Goal: Task Accomplishment & Management: Complete application form

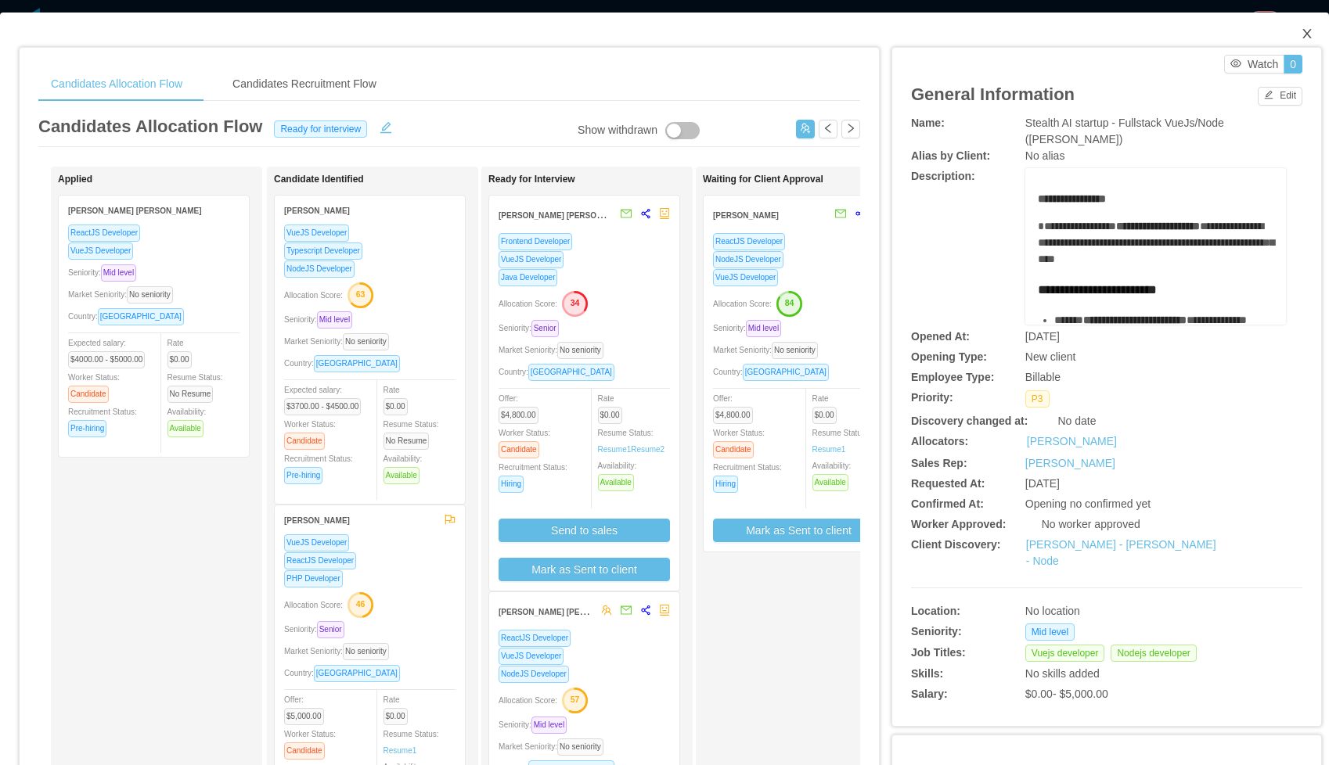
click at [1304, 37] on icon "icon: close" at bounding box center [1306, 33] width 9 height 9
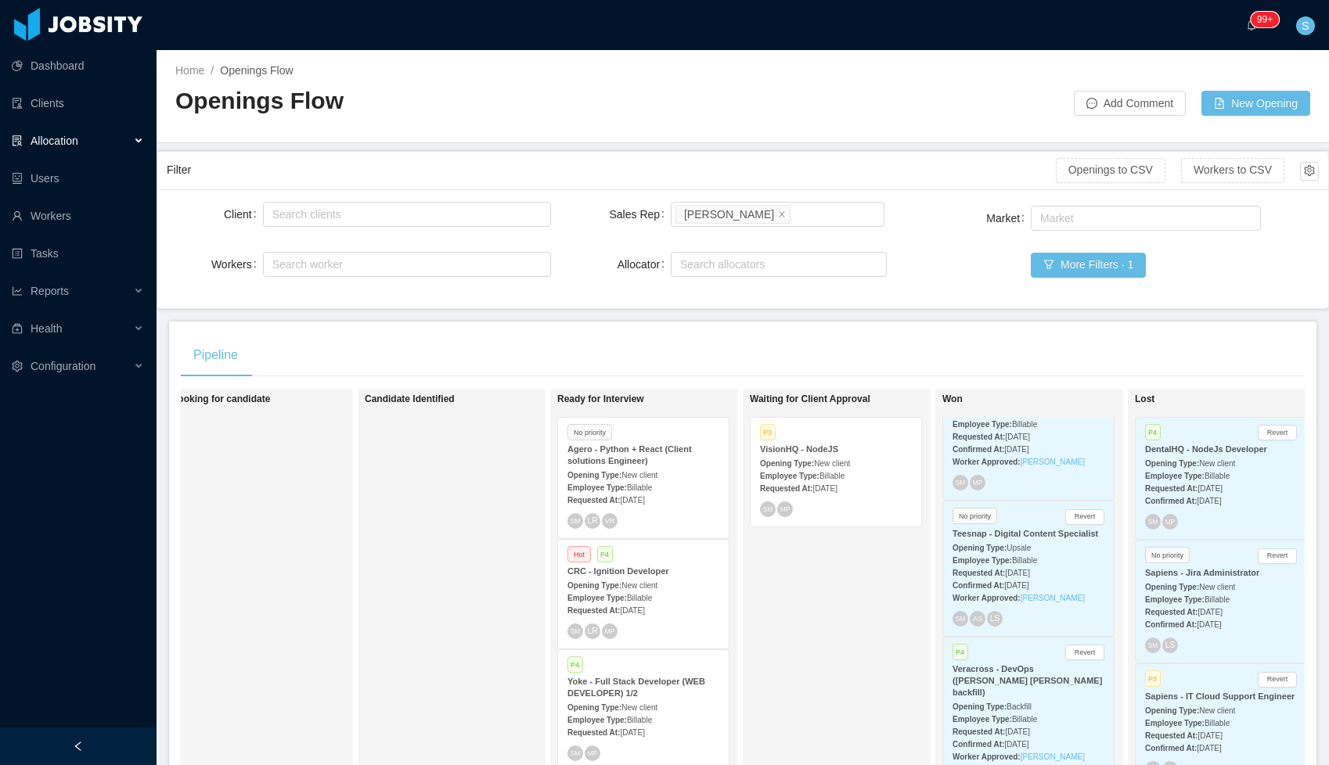
scroll to position [358, 0]
click at [844, 449] on div "VisionHQ - NodeJS" at bounding box center [836, 450] width 152 height 12
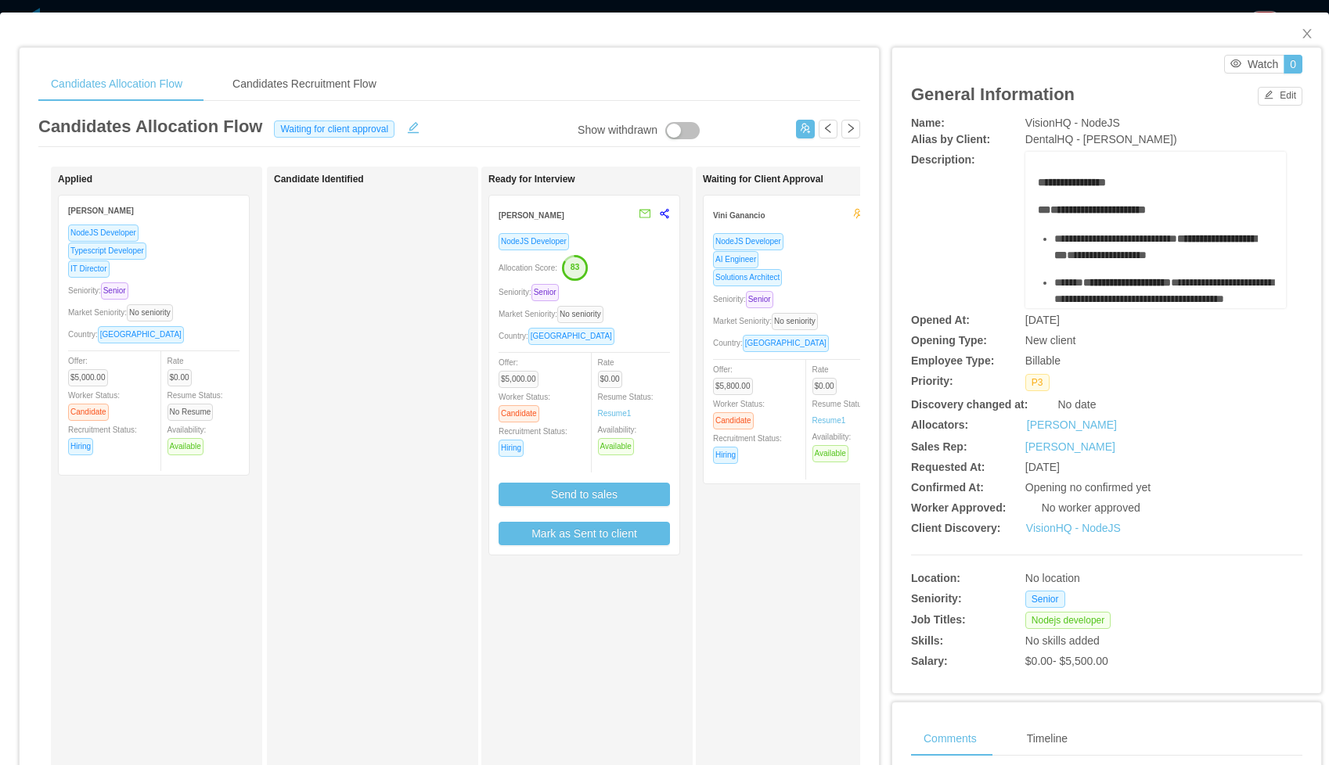
click at [596, 241] on div "NodeJS Developer" at bounding box center [584, 241] width 171 height 18
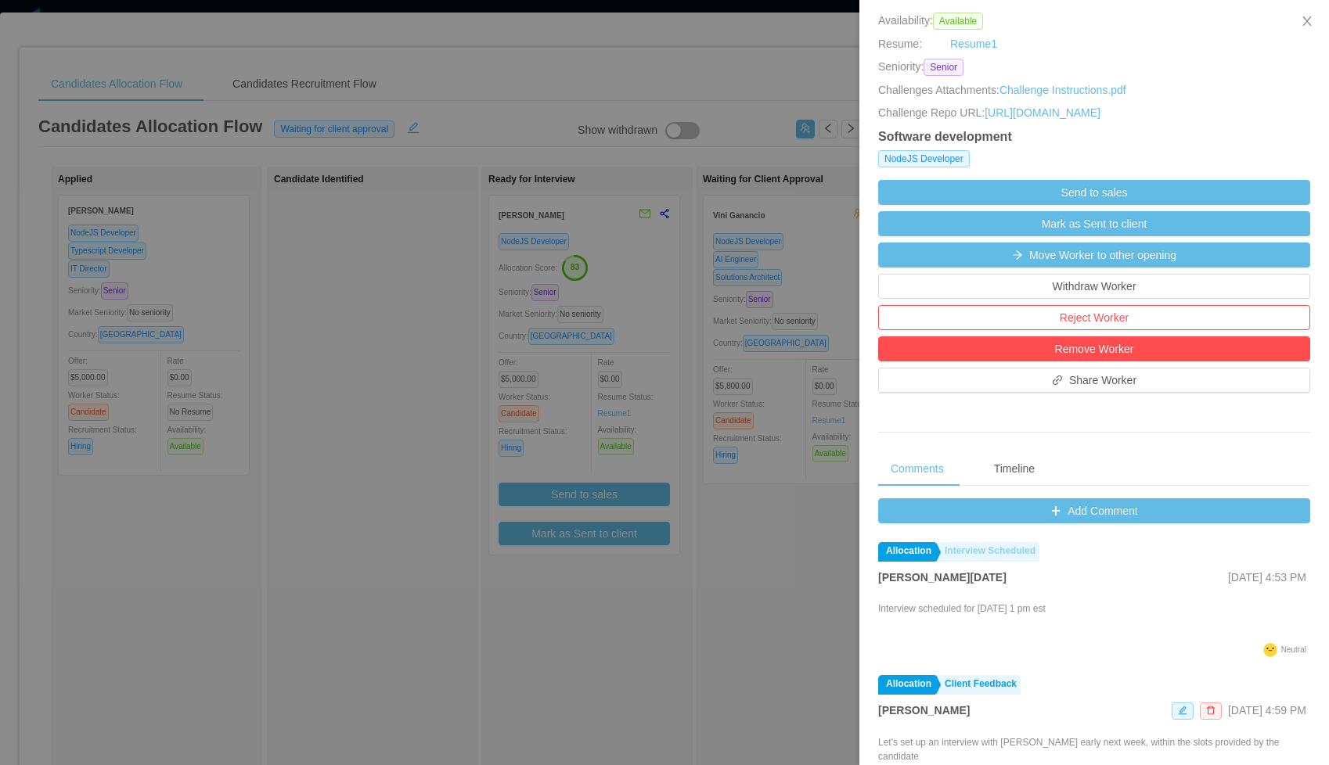
scroll to position [342, 0]
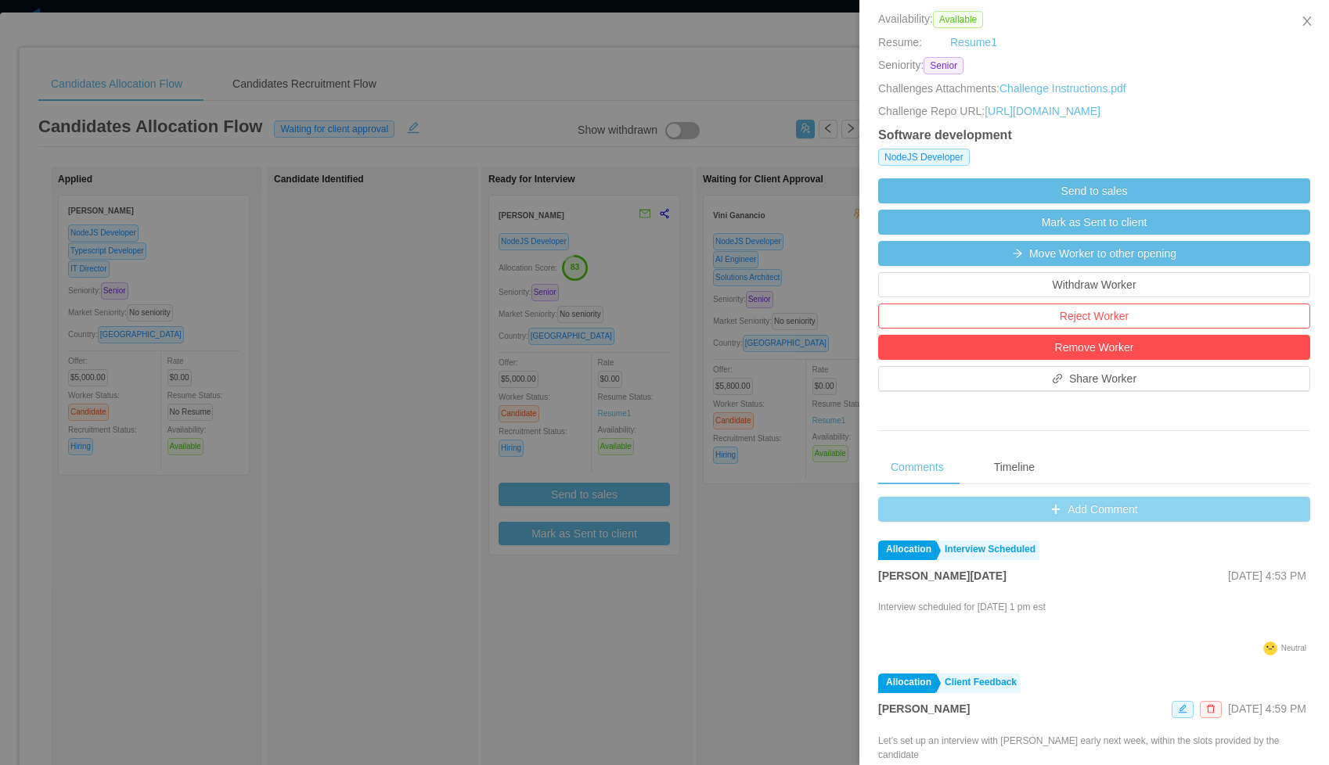
click at [1044, 522] on button "Add Comment" at bounding box center [1094, 509] width 432 height 25
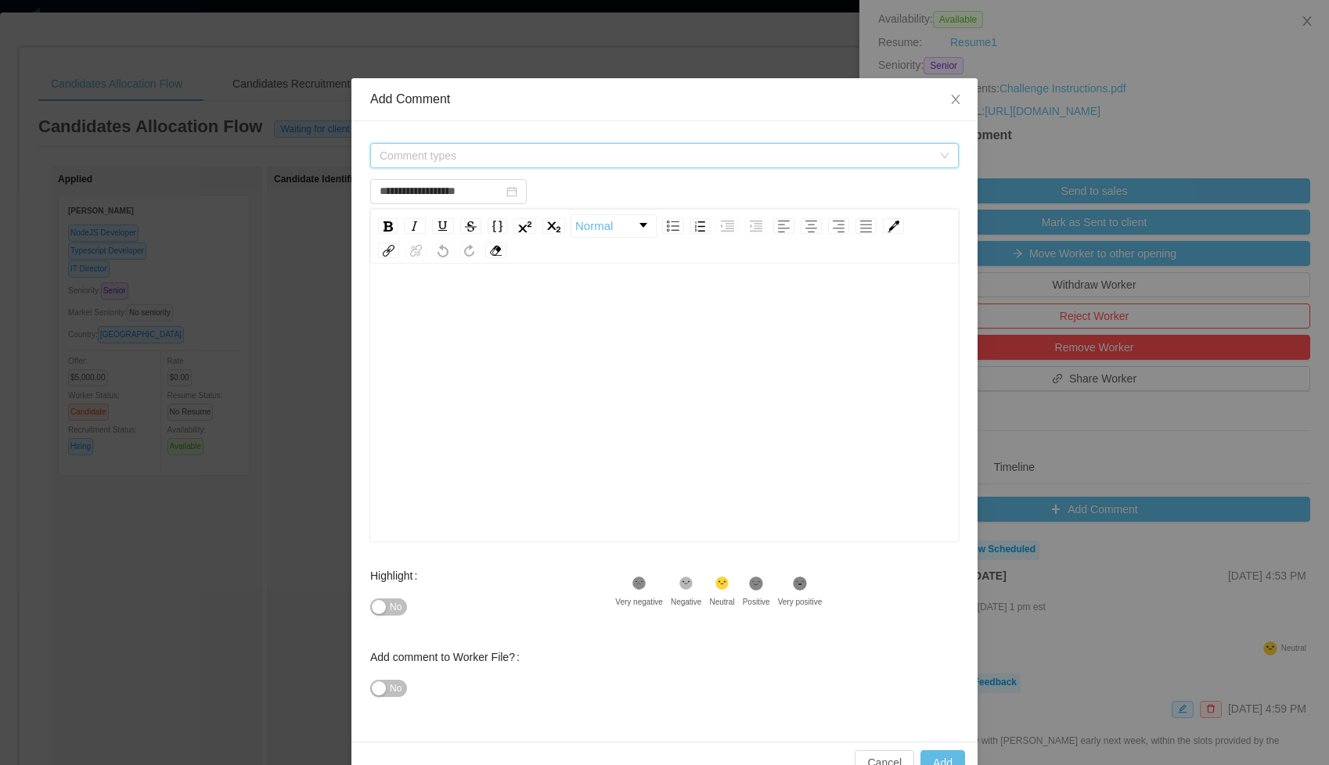
click at [581, 154] on span "Comment types" at bounding box center [656, 156] width 553 height 16
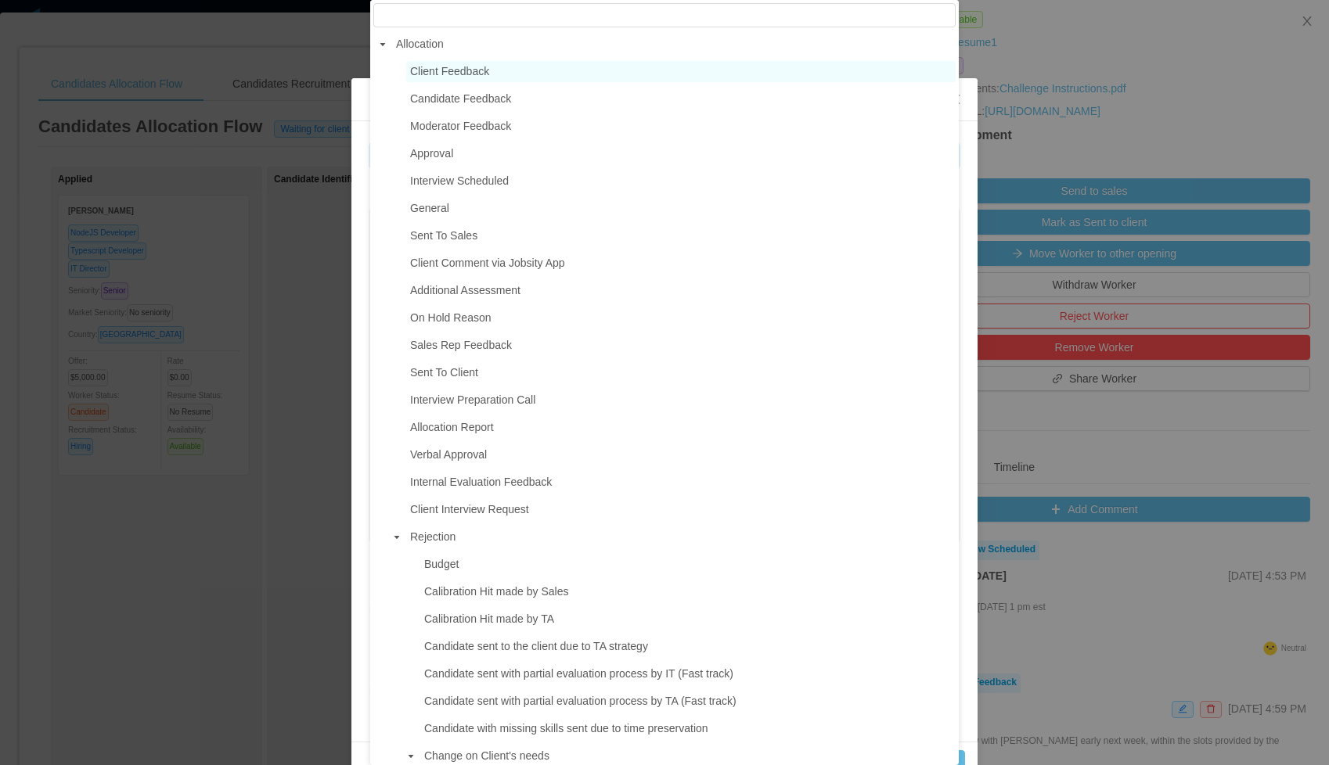
click at [430, 72] on span "Client Feedback" at bounding box center [449, 71] width 79 height 13
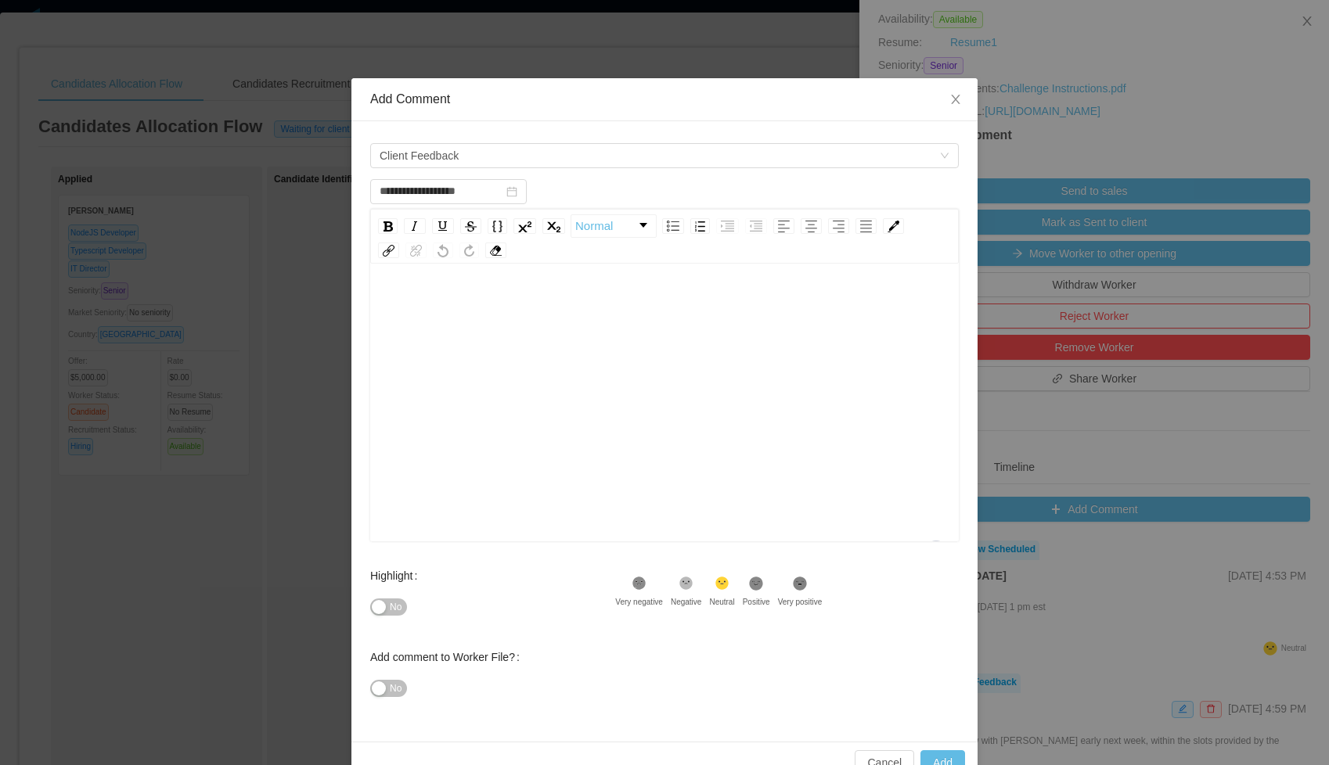
click at [445, 301] on div "To enrich screen reader interactions, please activate Accessibility in Grammarl…" at bounding box center [665, 305] width 564 height 31
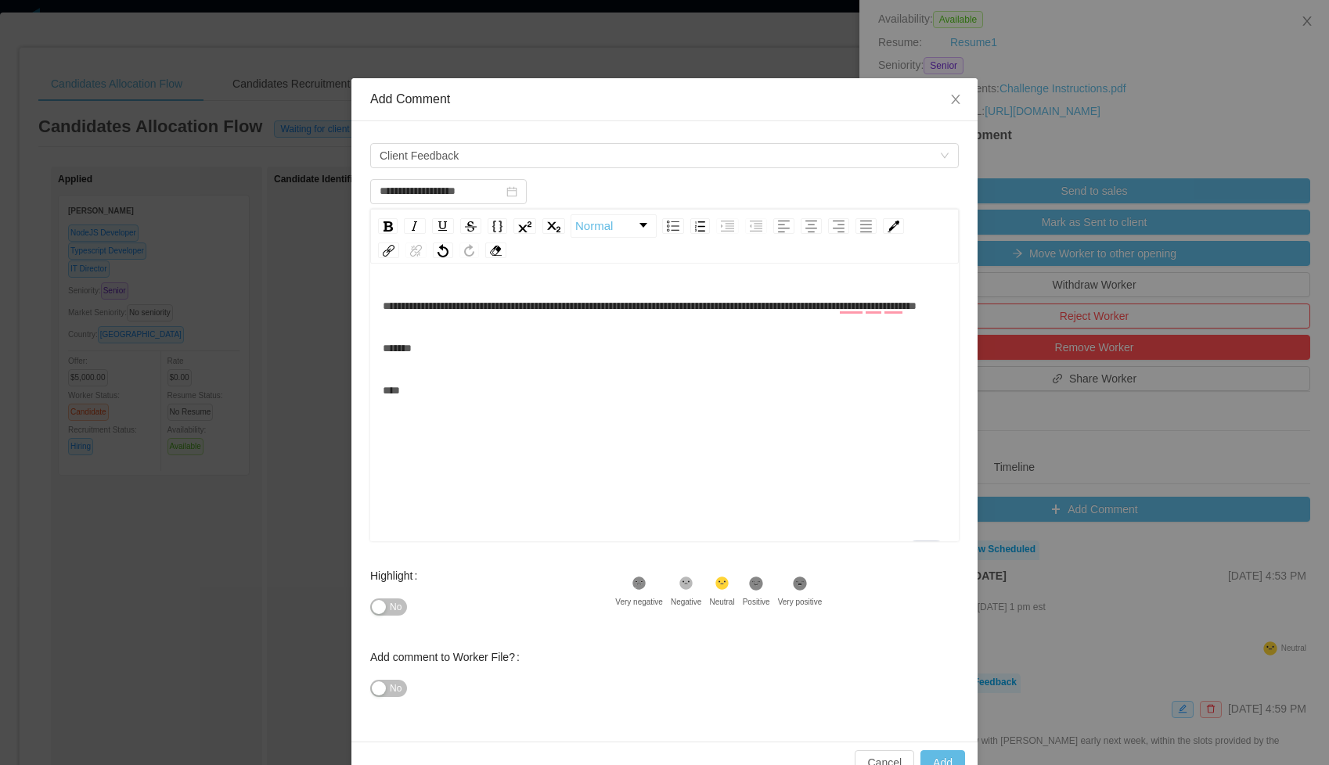
scroll to position [37, 0]
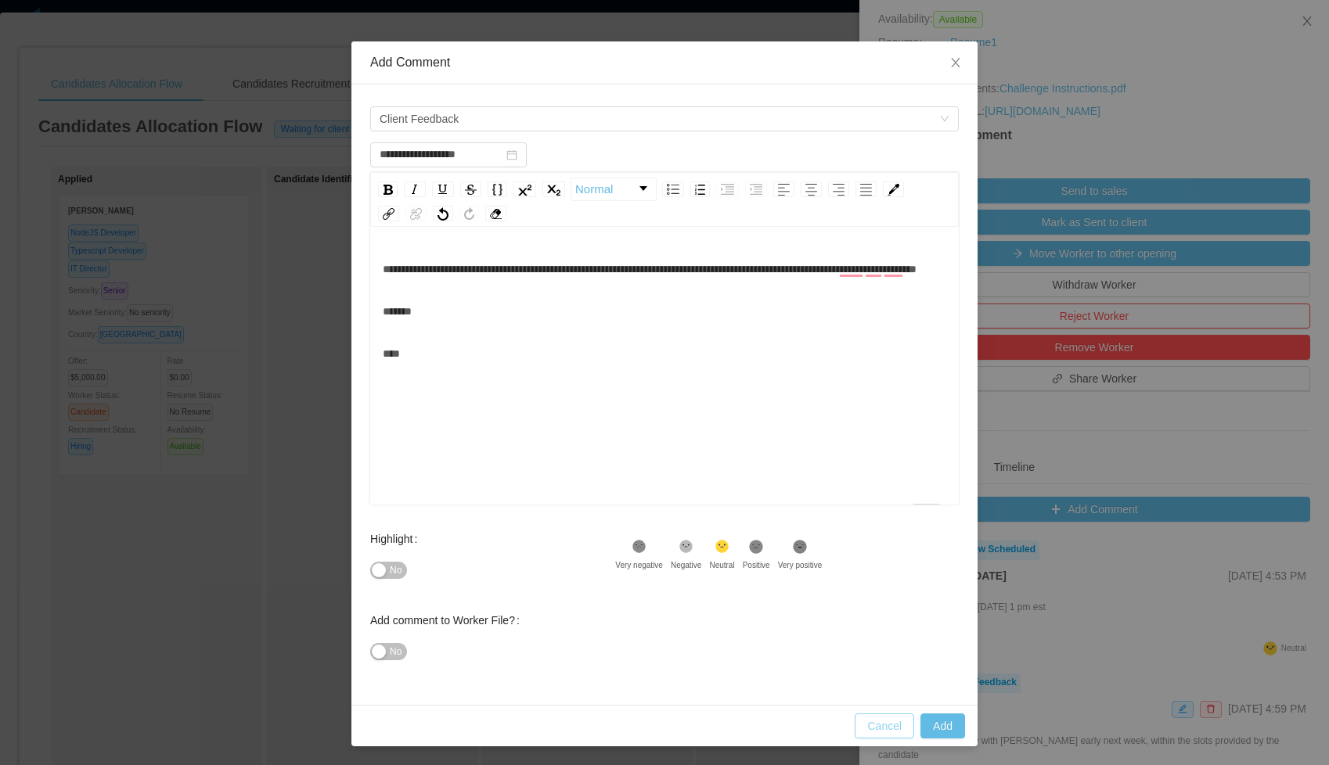
type input "**********"
click at [886, 718] on button "Cancel" at bounding box center [884, 726] width 59 height 25
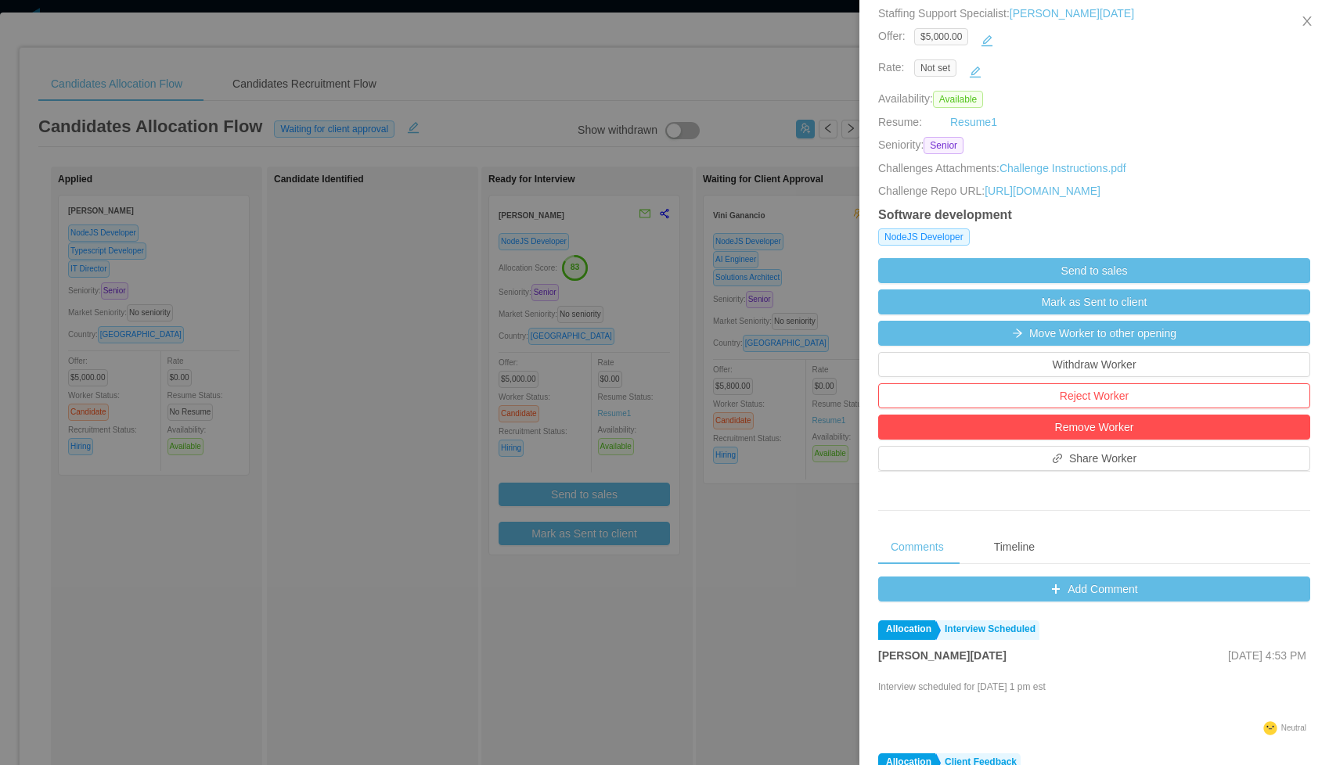
scroll to position [270, 0]
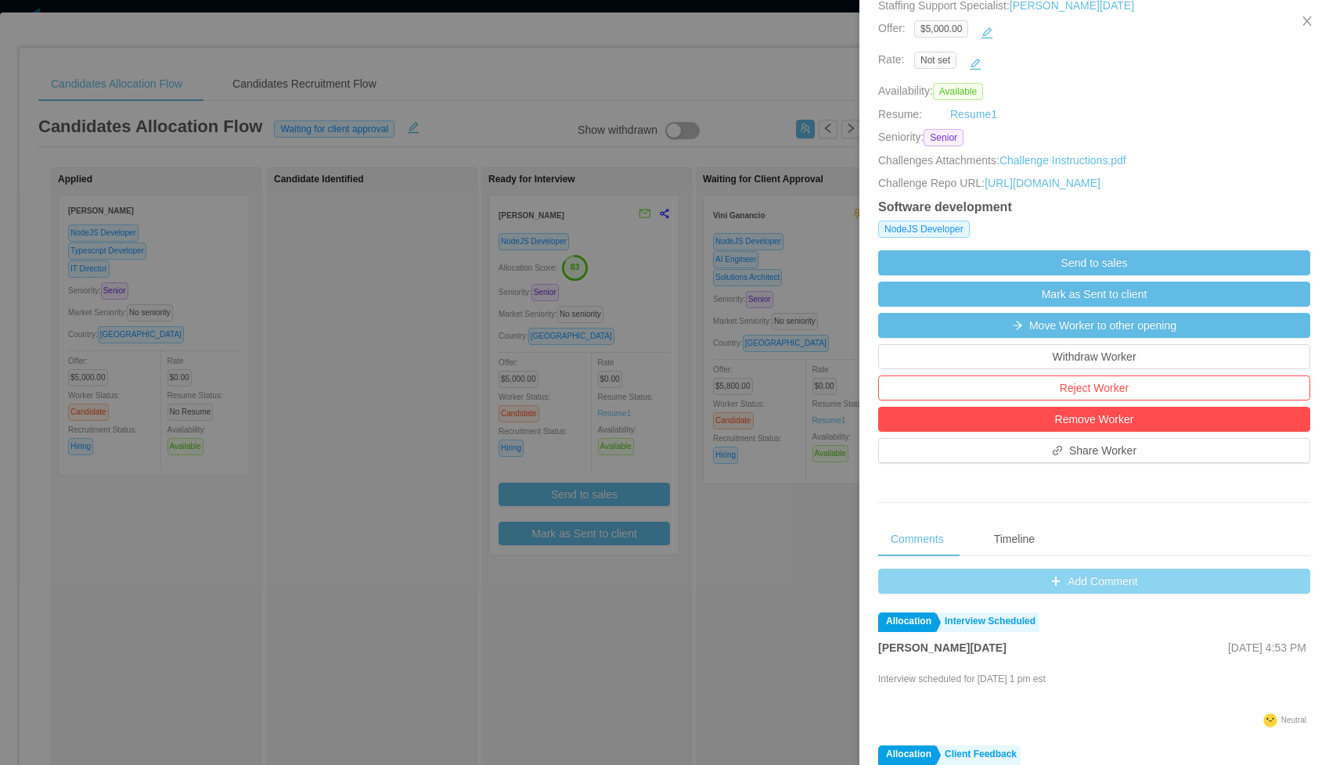
click at [1042, 594] on button "Add Comment" at bounding box center [1094, 581] width 432 height 25
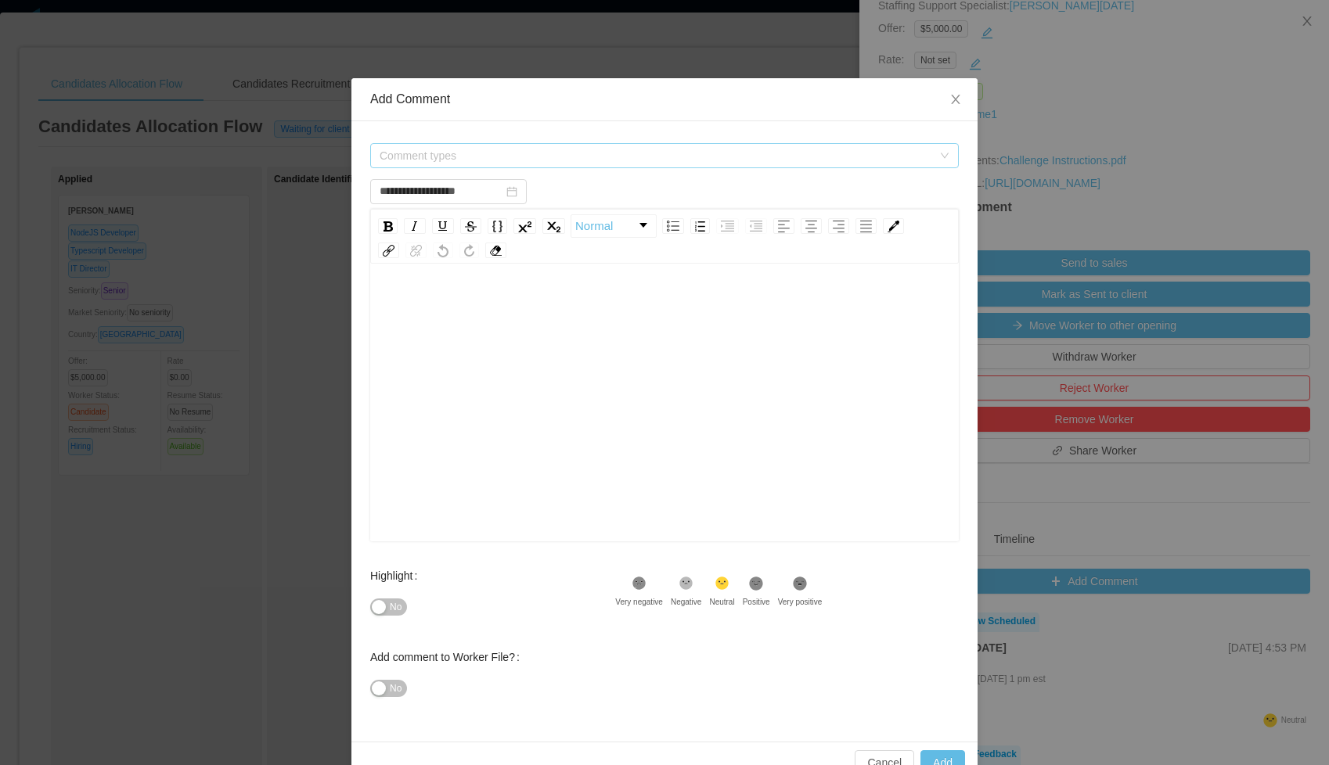
click at [502, 153] on span "Comment types" at bounding box center [656, 156] width 553 height 16
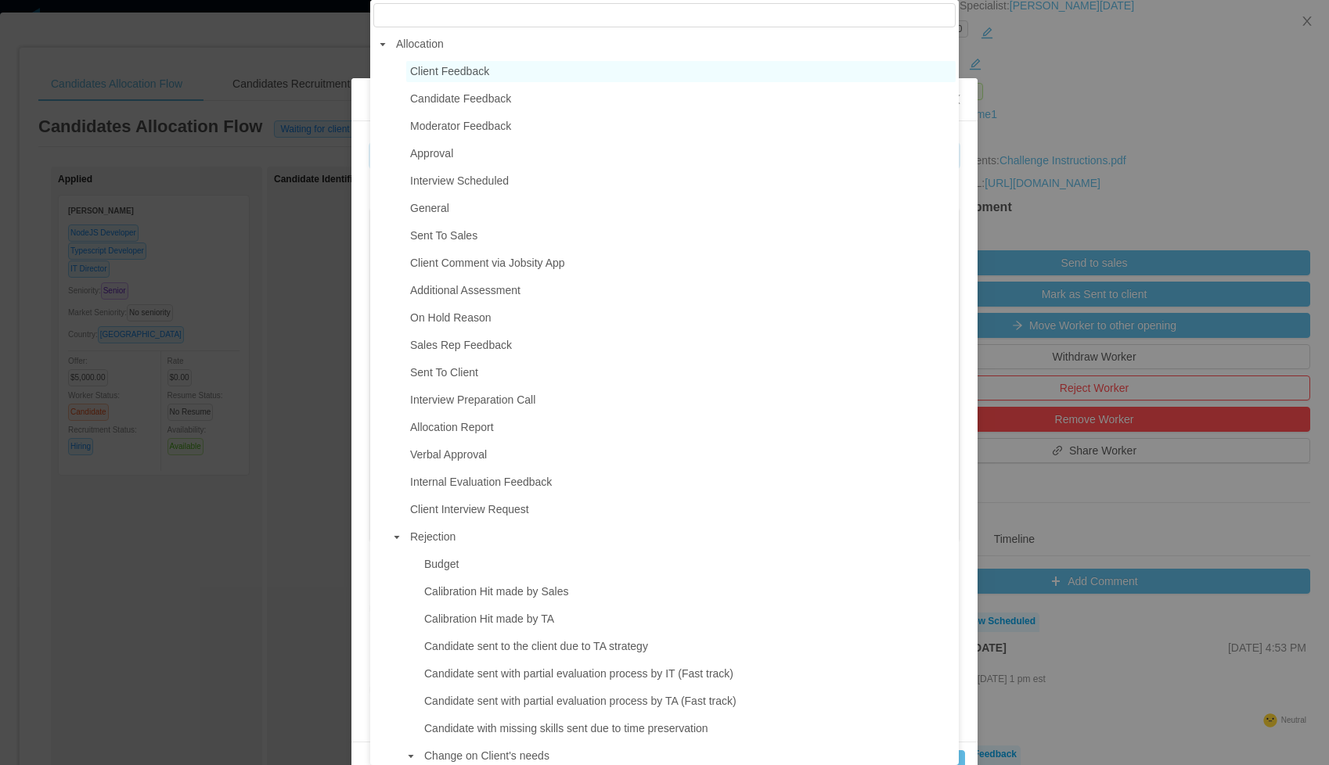
click at [423, 75] on span "Client Feedback" at bounding box center [449, 71] width 79 height 13
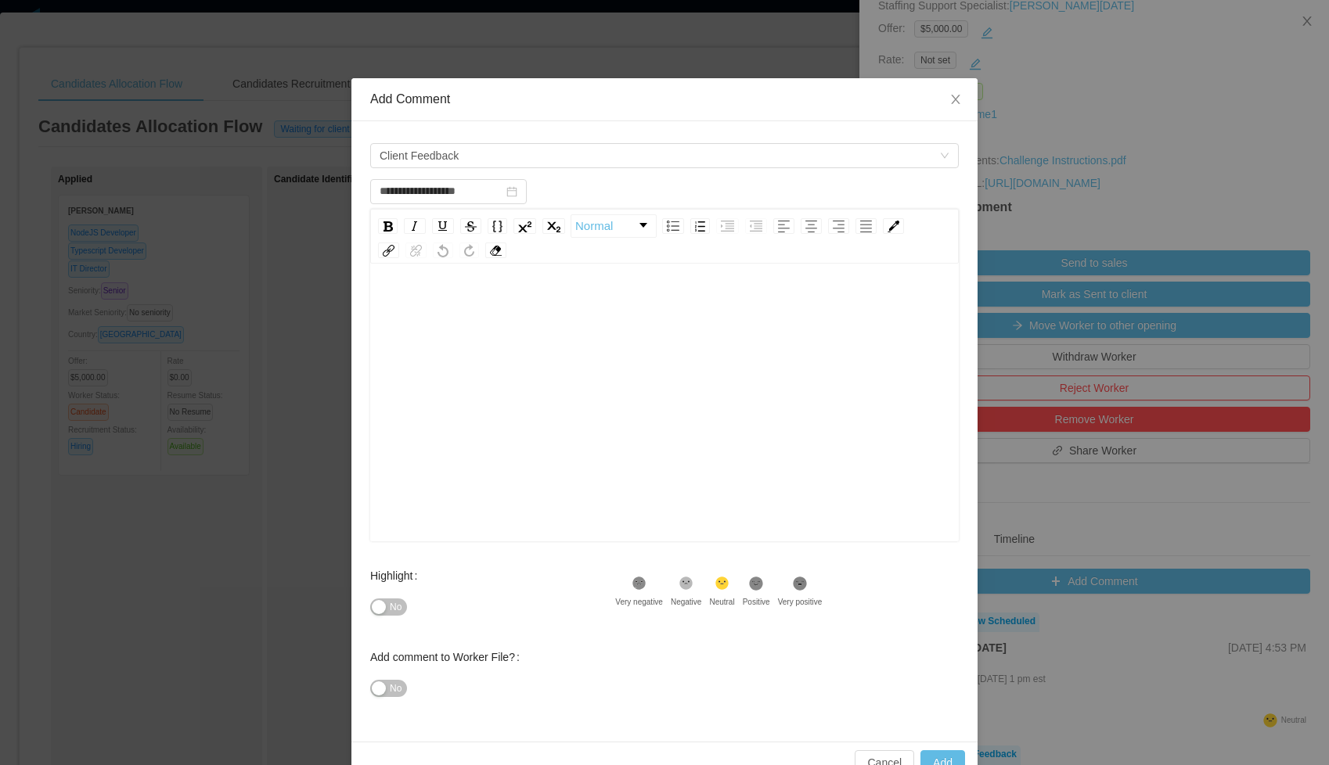
click at [466, 423] on div "rdw-editor" at bounding box center [665, 427] width 564 height 274
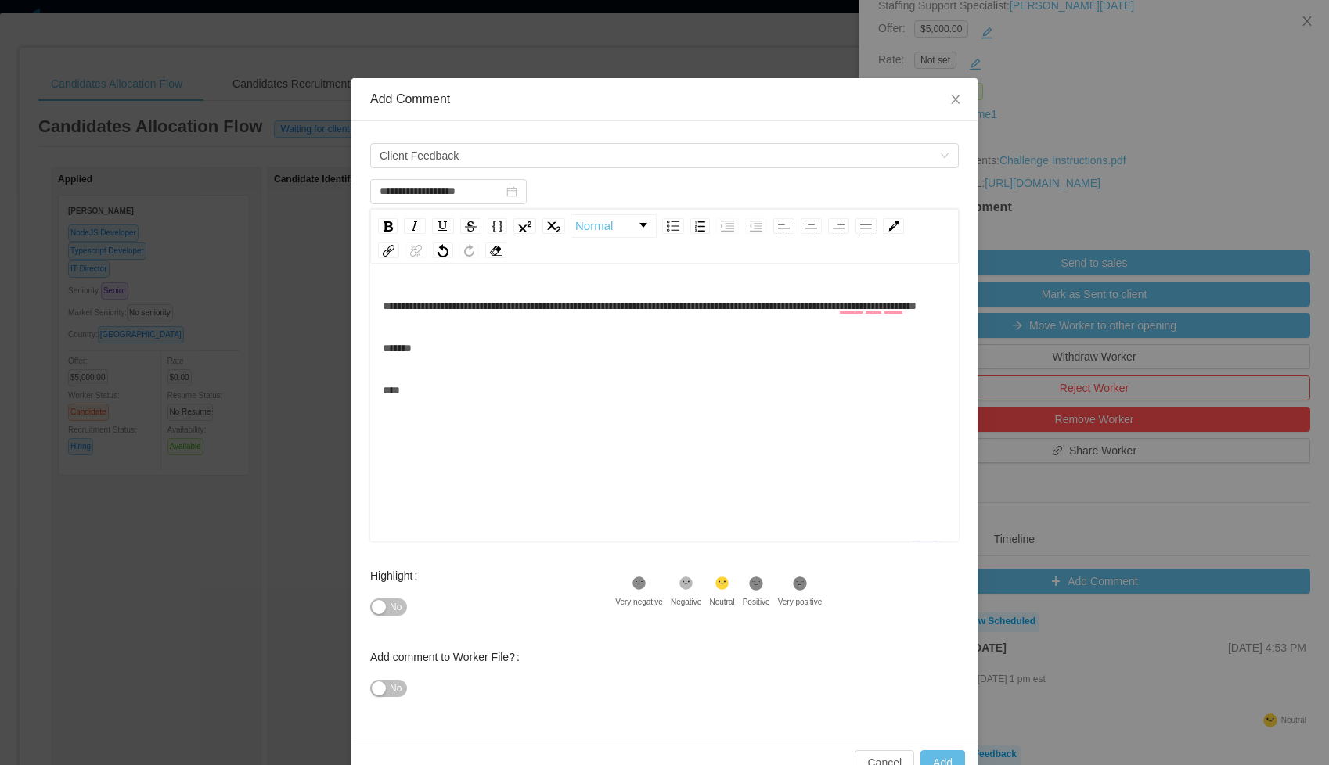
scroll to position [16, 0]
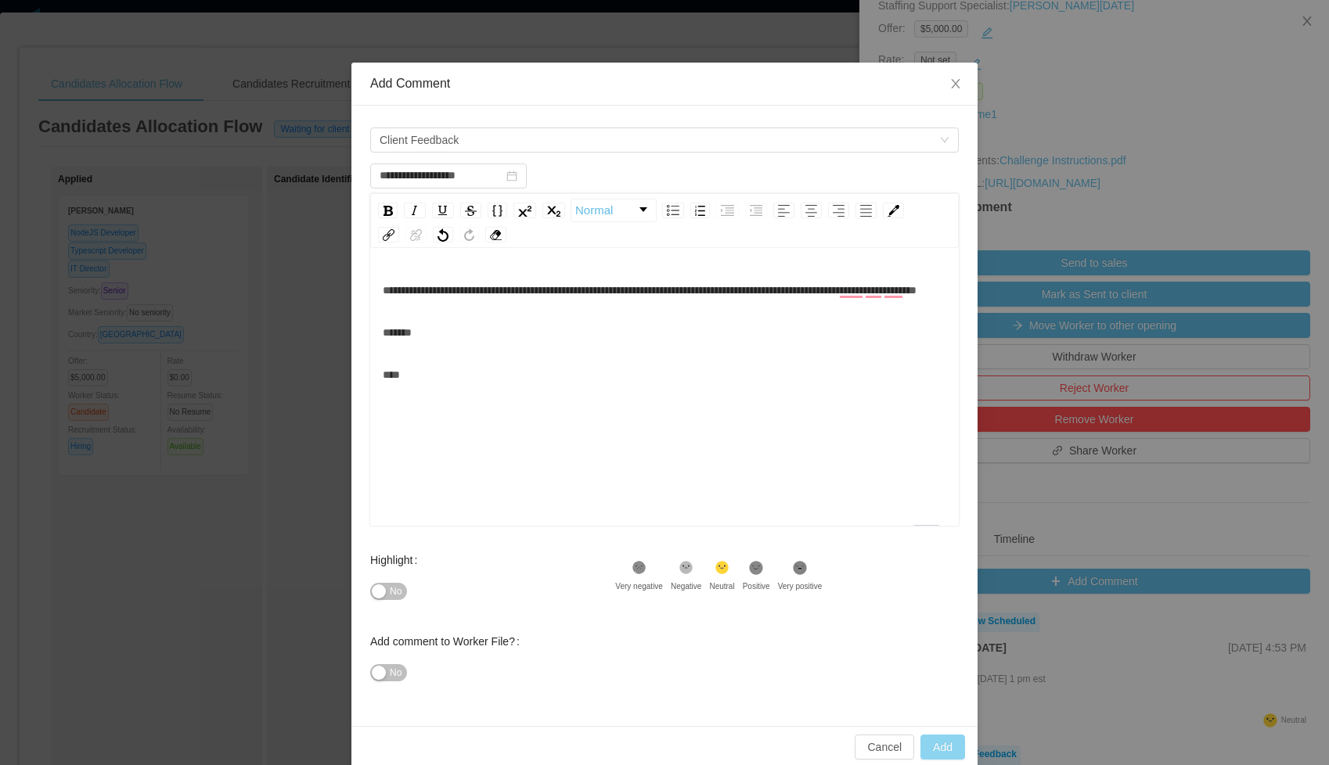
type input "**********"
click at [954, 747] on button "Add" at bounding box center [942, 747] width 45 height 25
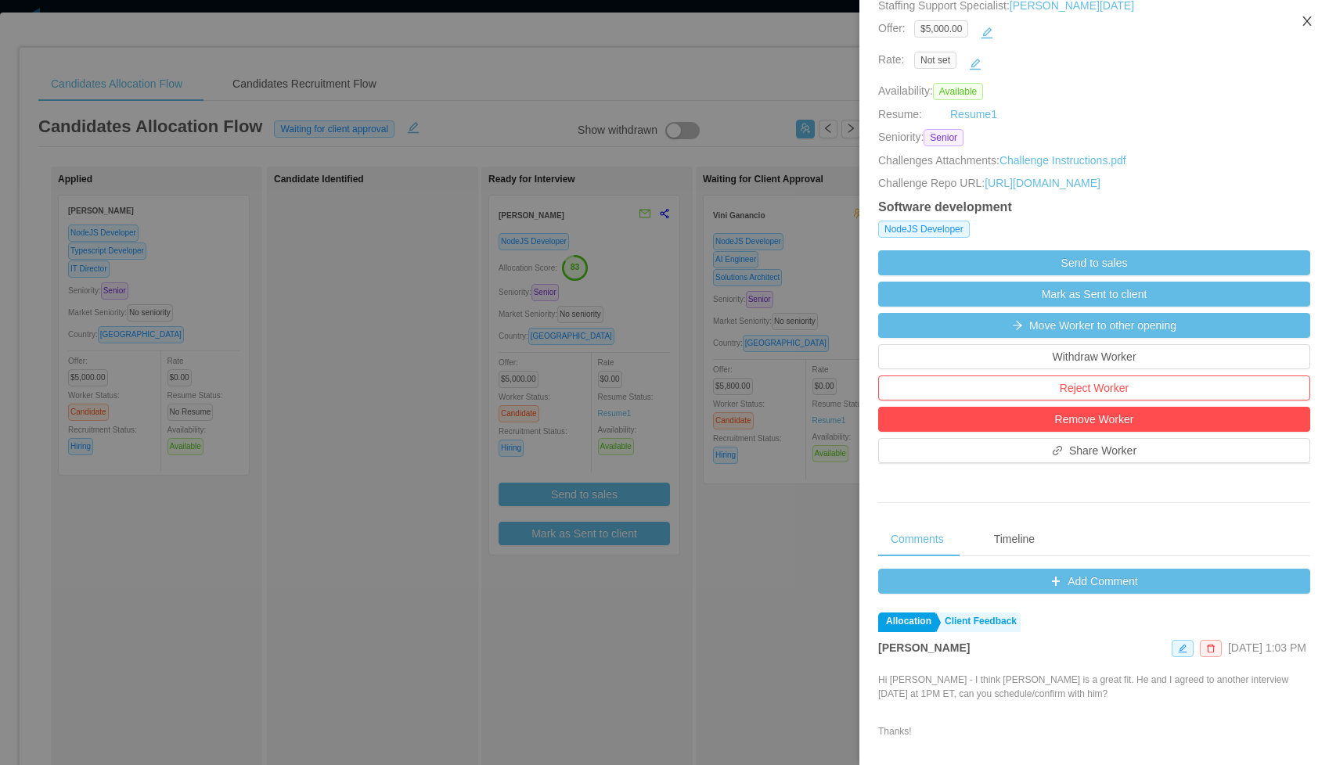
click at [1305, 16] on icon "icon: close" at bounding box center [1307, 21] width 13 height 13
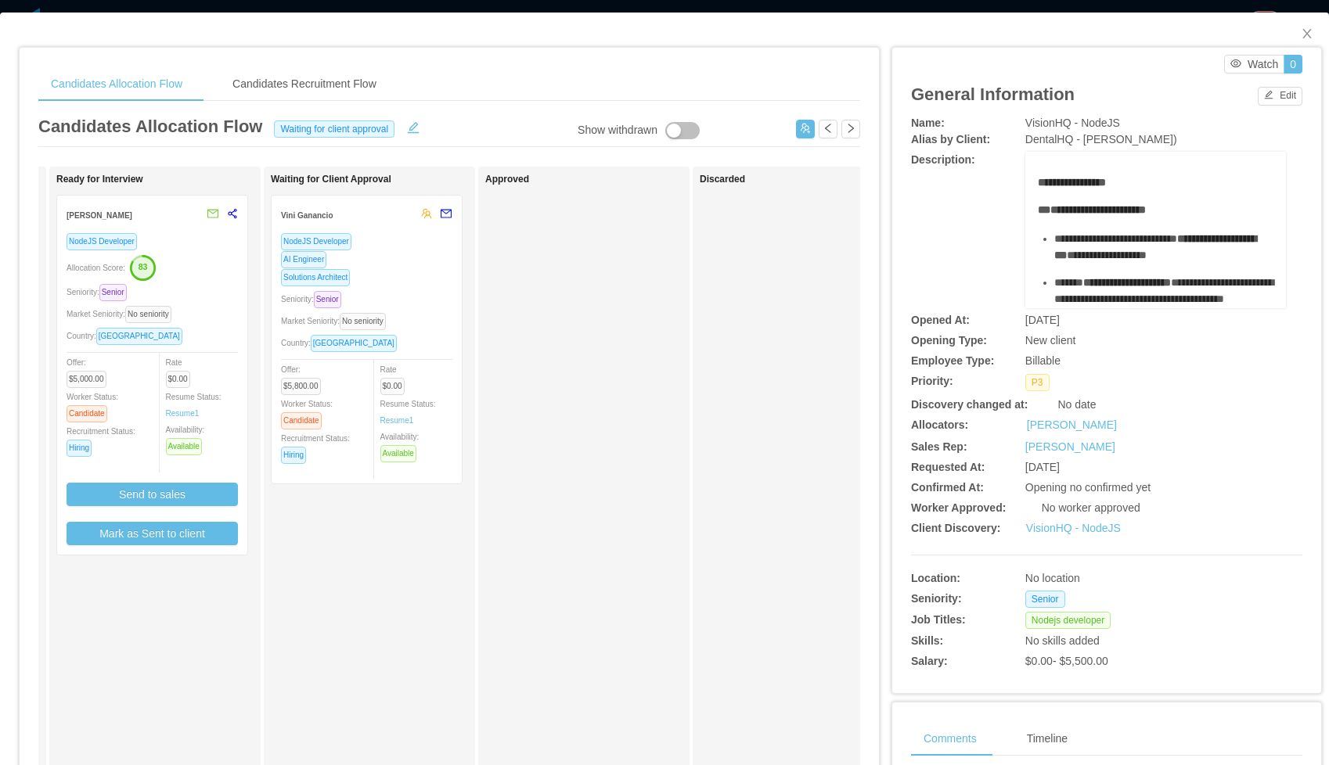
scroll to position [0, 433]
click at [1312, 32] on icon "icon: close" at bounding box center [1307, 33] width 13 height 13
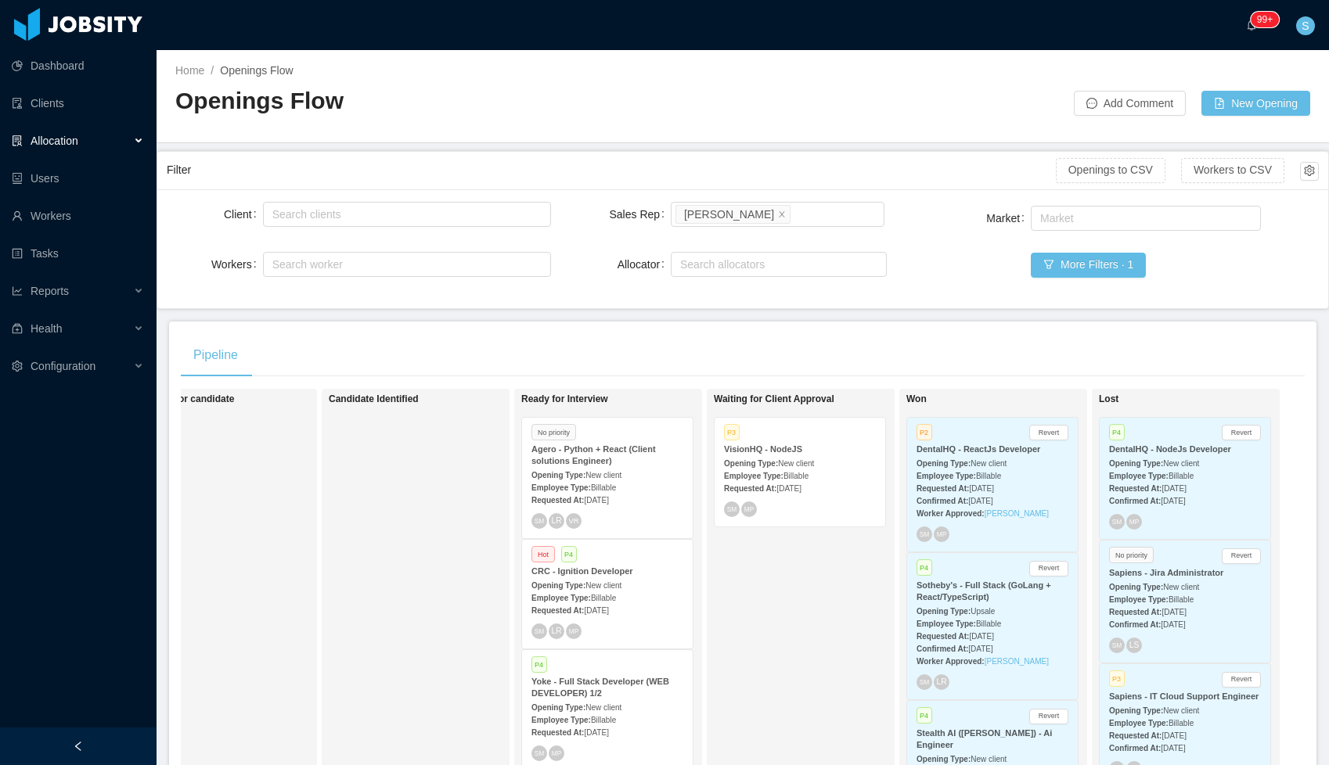
click at [1032, 501] on div "Confirmed At: [DATE]" at bounding box center [992, 500] width 152 height 16
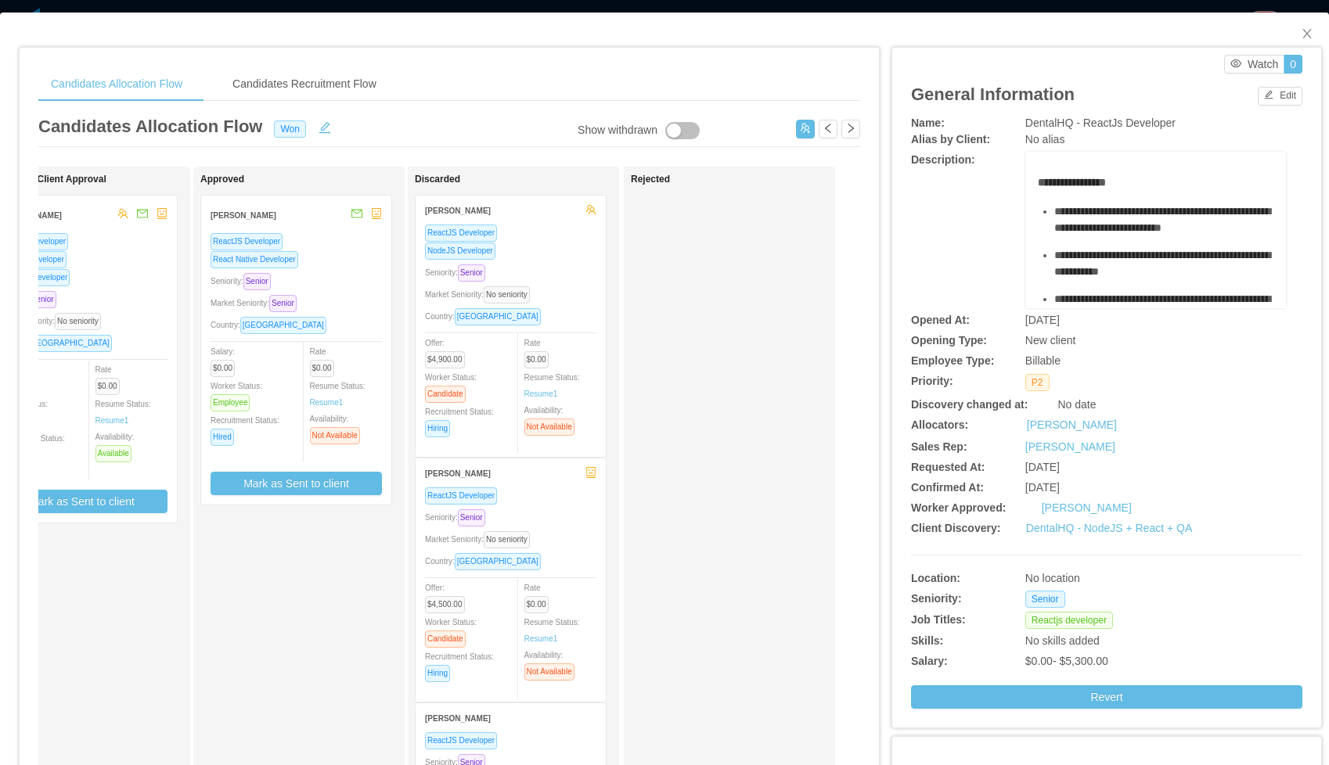
scroll to position [0, 689]
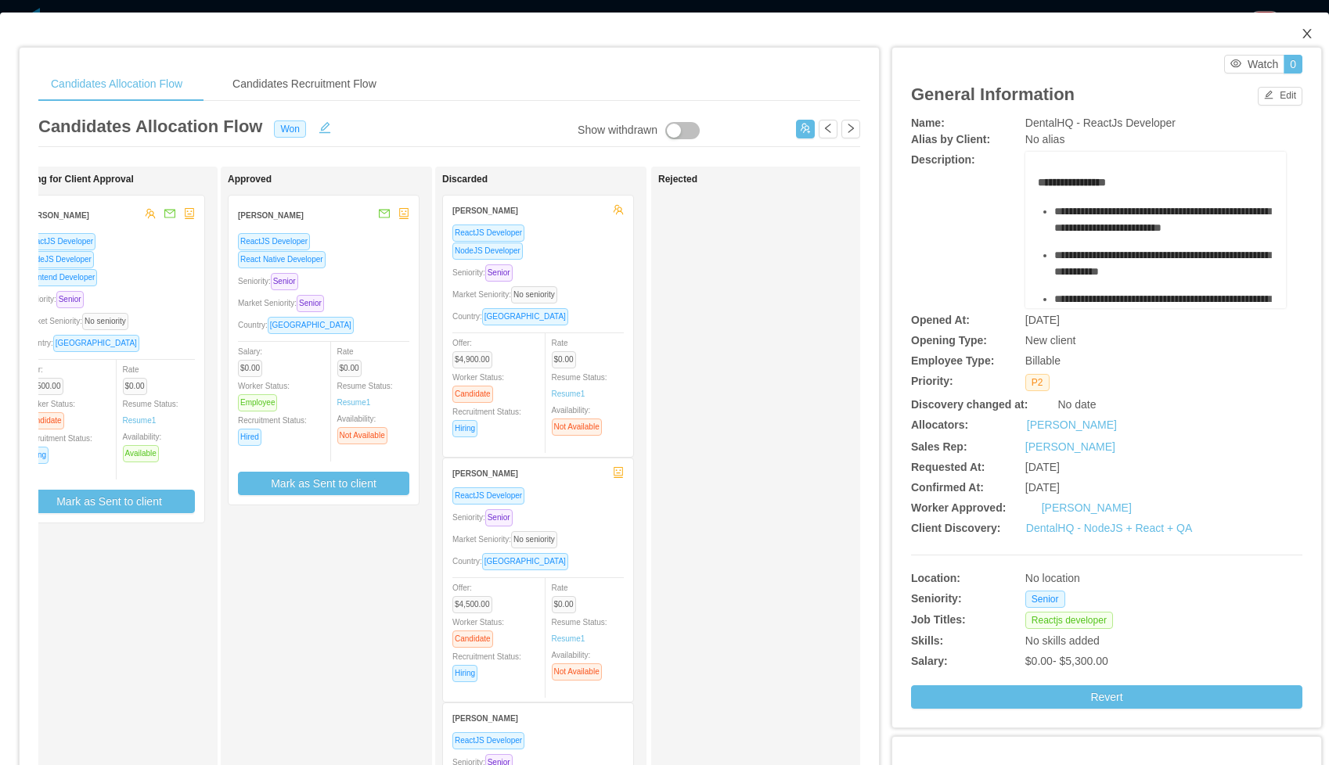
click at [1302, 30] on icon "icon: close" at bounding box center [1307, 33] width 13 height 13
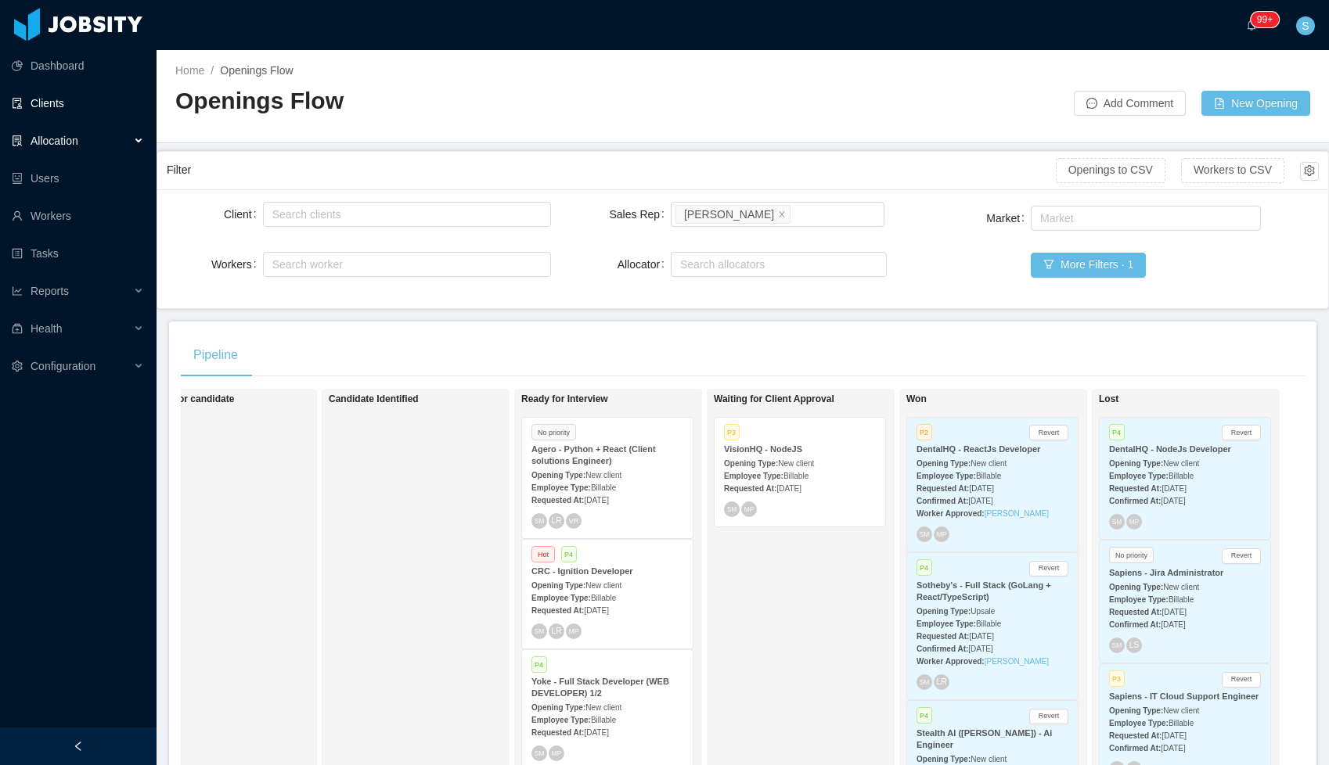
click at [58, 92] on link "Clients" at bounding box center [78, 103] width 132 height 31
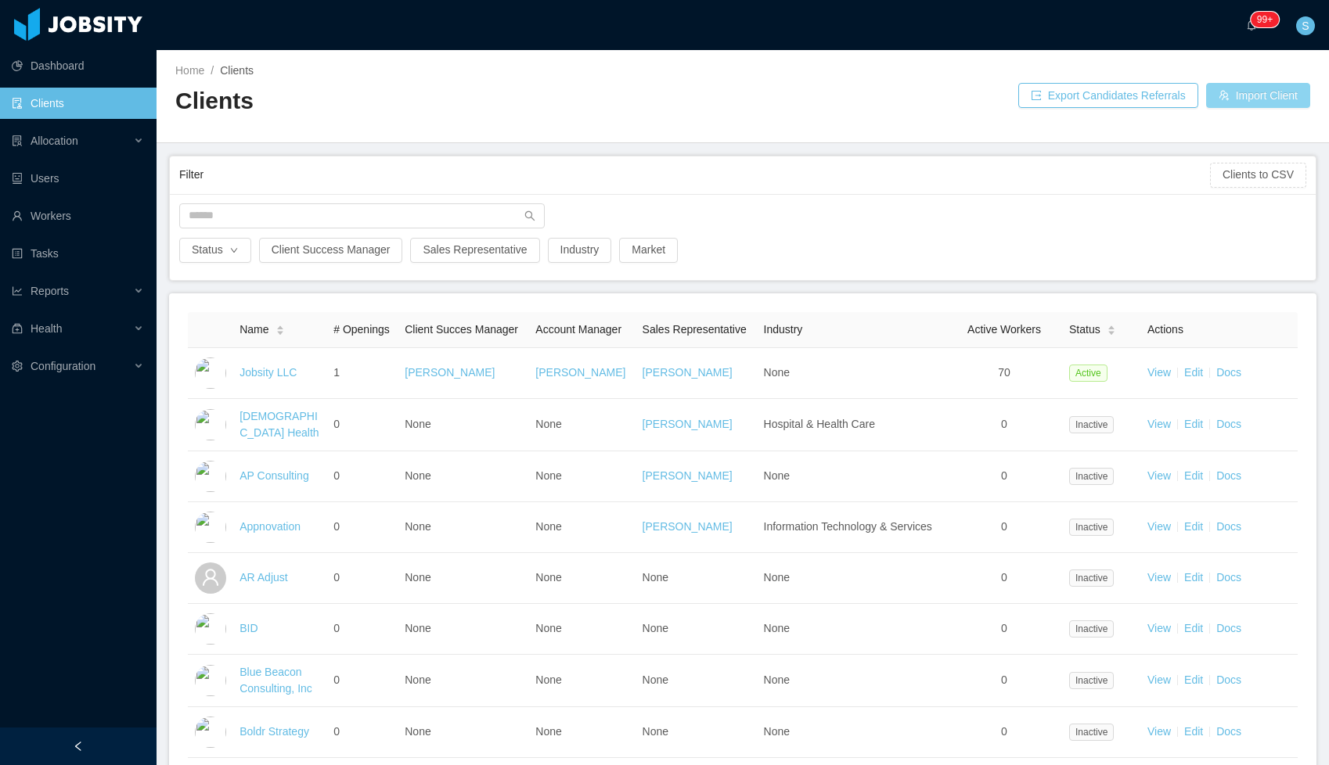
click at [1237, 92] on button "Import Client" at bounding box center [1258, 95] width 104 height 25
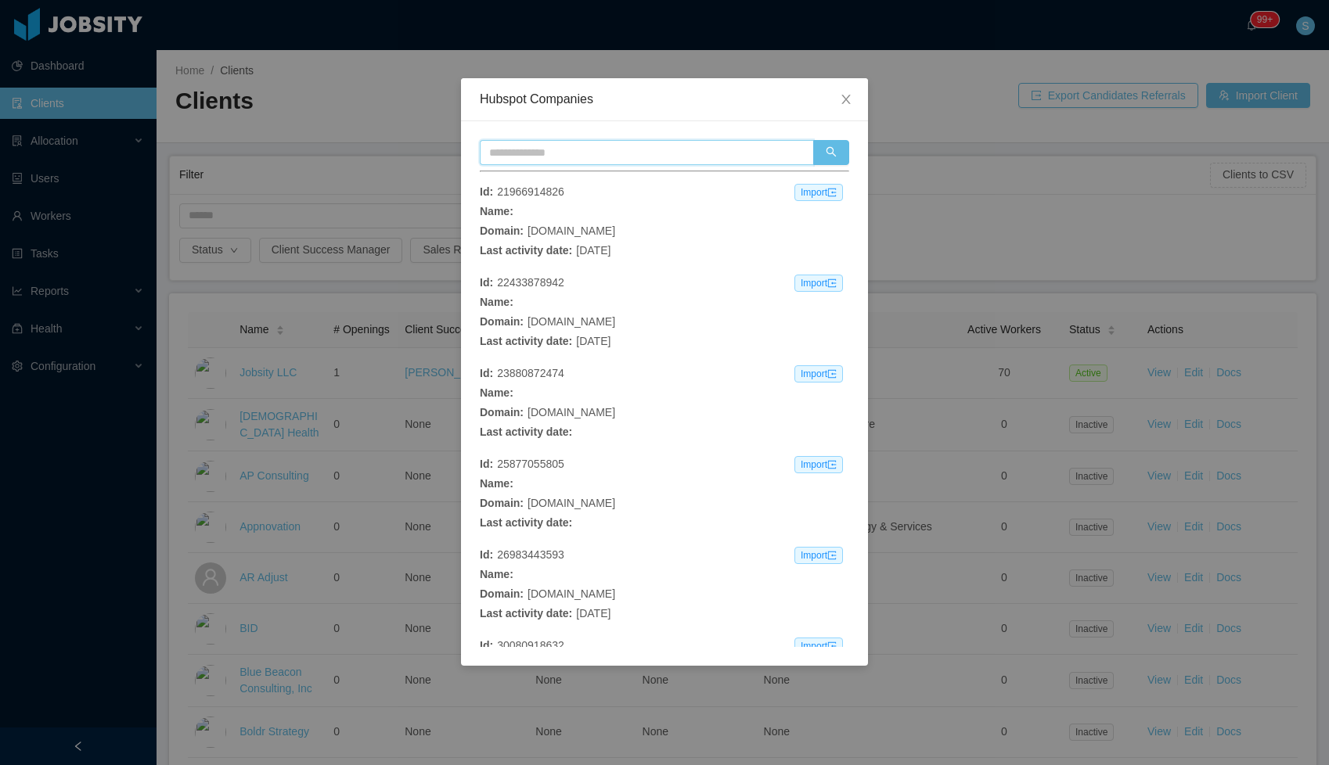
click at [707, 156] on input "text" at bounding box center [646, 152] width 333 height 25
type input "********"
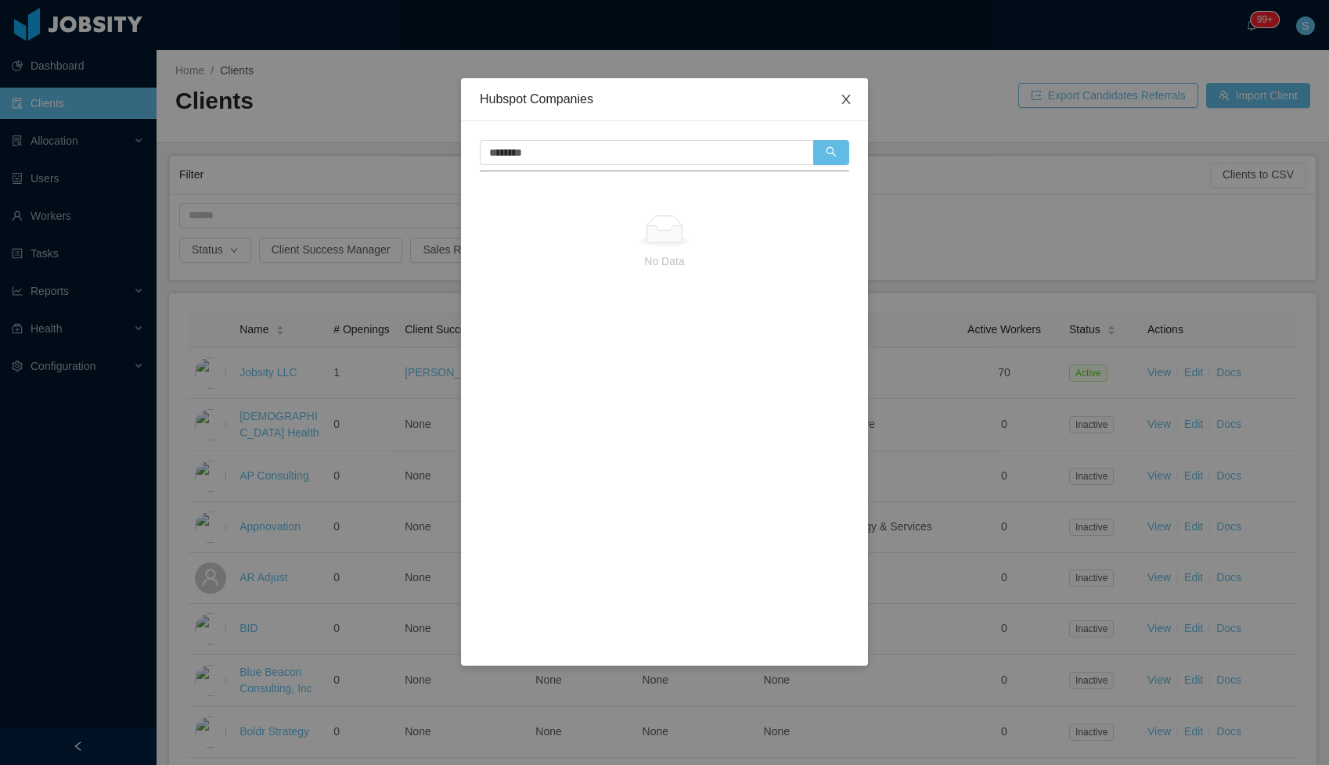
click at [853, 104] on span "Close" at bounding box center [846, 100] width 44 height 44
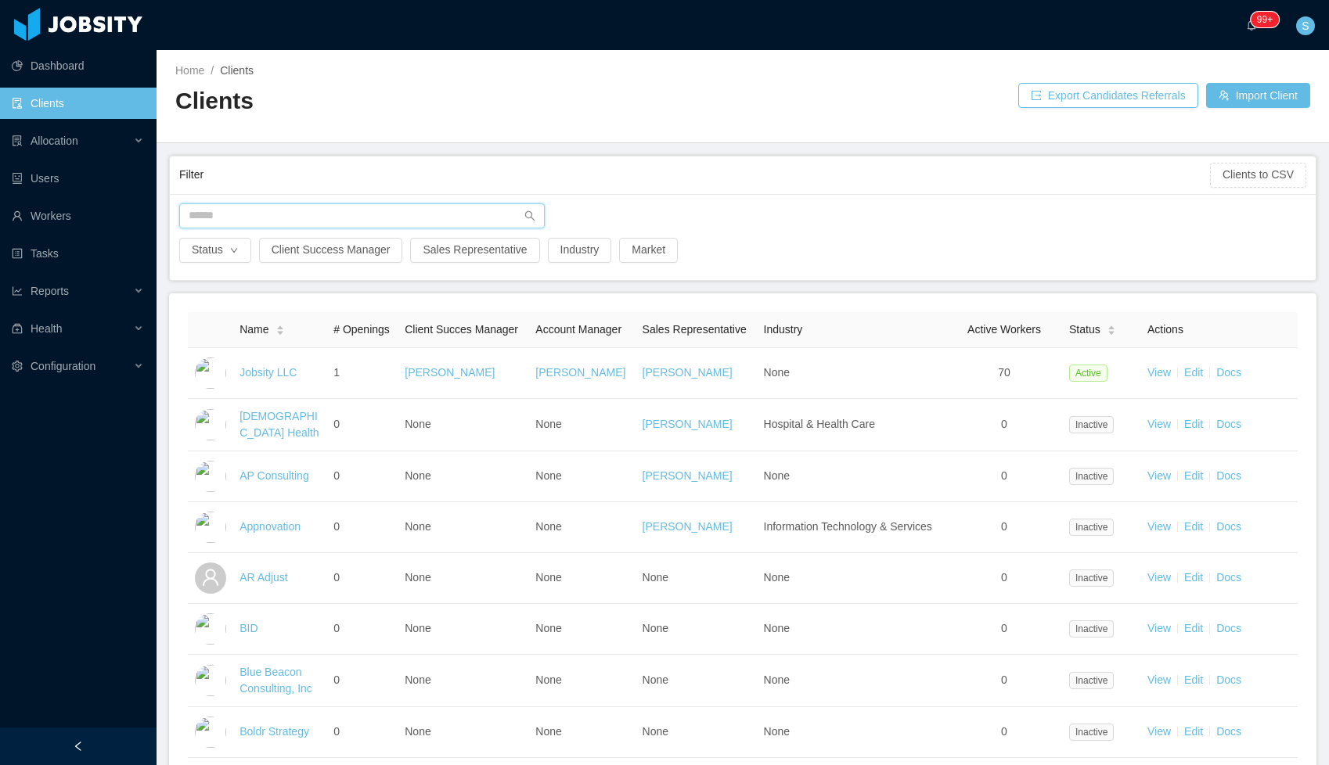
click at [299, 214] on input "text" at bounding box center [361, 215] width 365 height 25
click at [1279, 99] on button "Import Client" at bounding box center [1258, 95] width 104 height 25
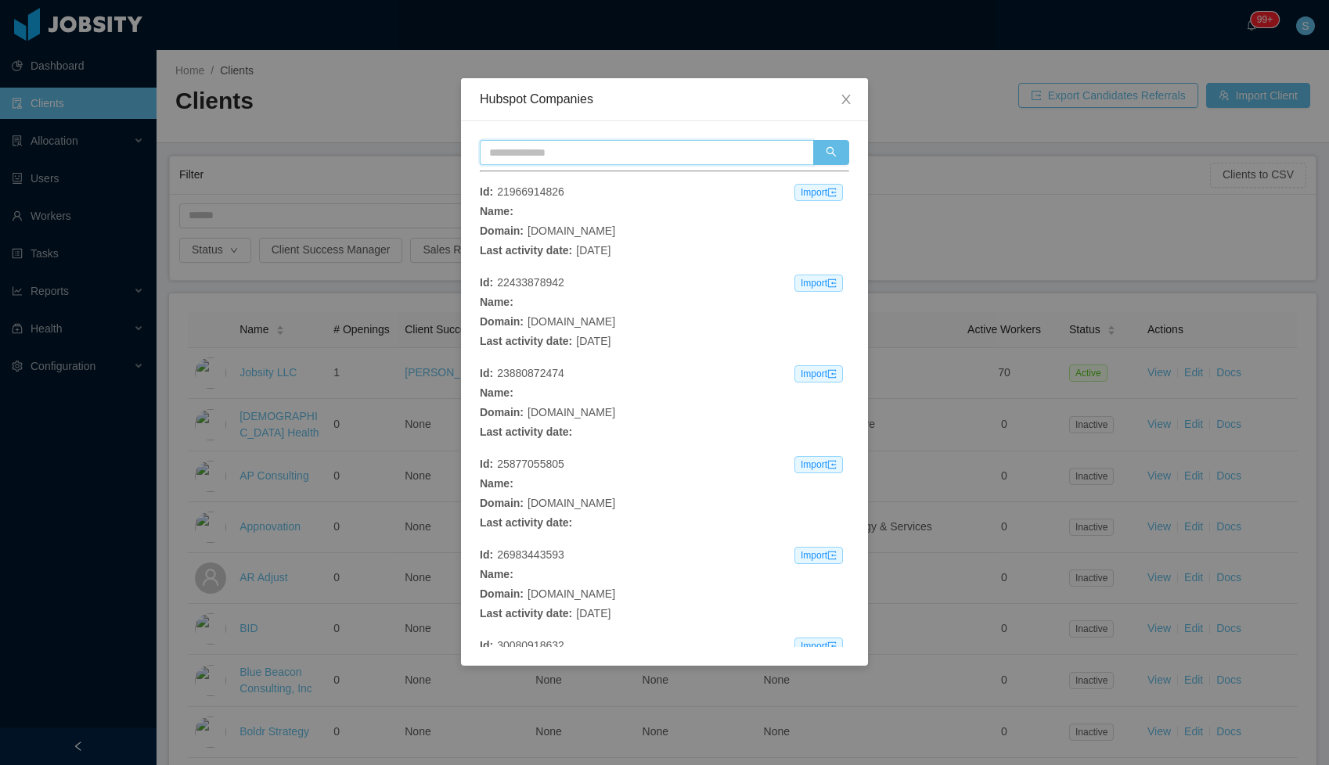
click at [635, 157] on input "text" at bounding box center [646, 152] width 333 height 25
type input "********"
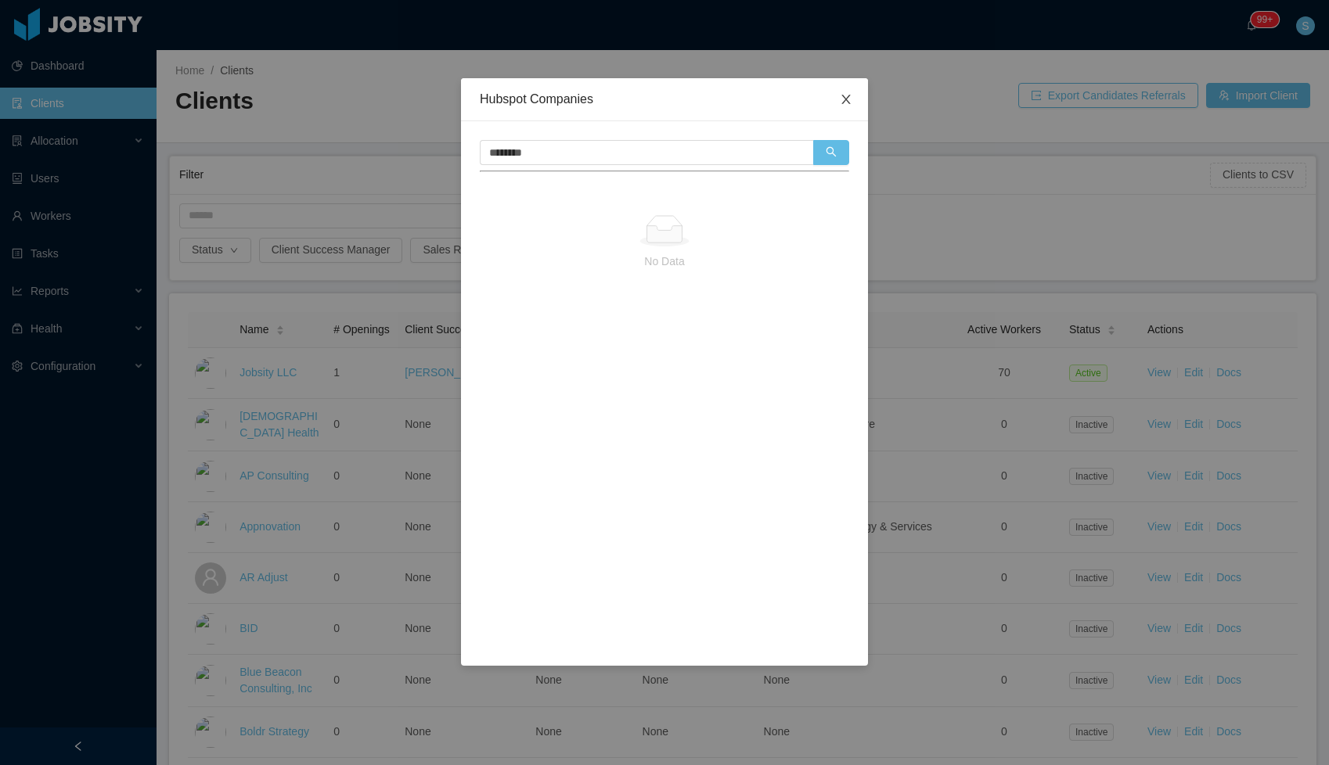
click at [842, 94] on icon "icon: close" at bounding box center [846, 99] width 13 height 13
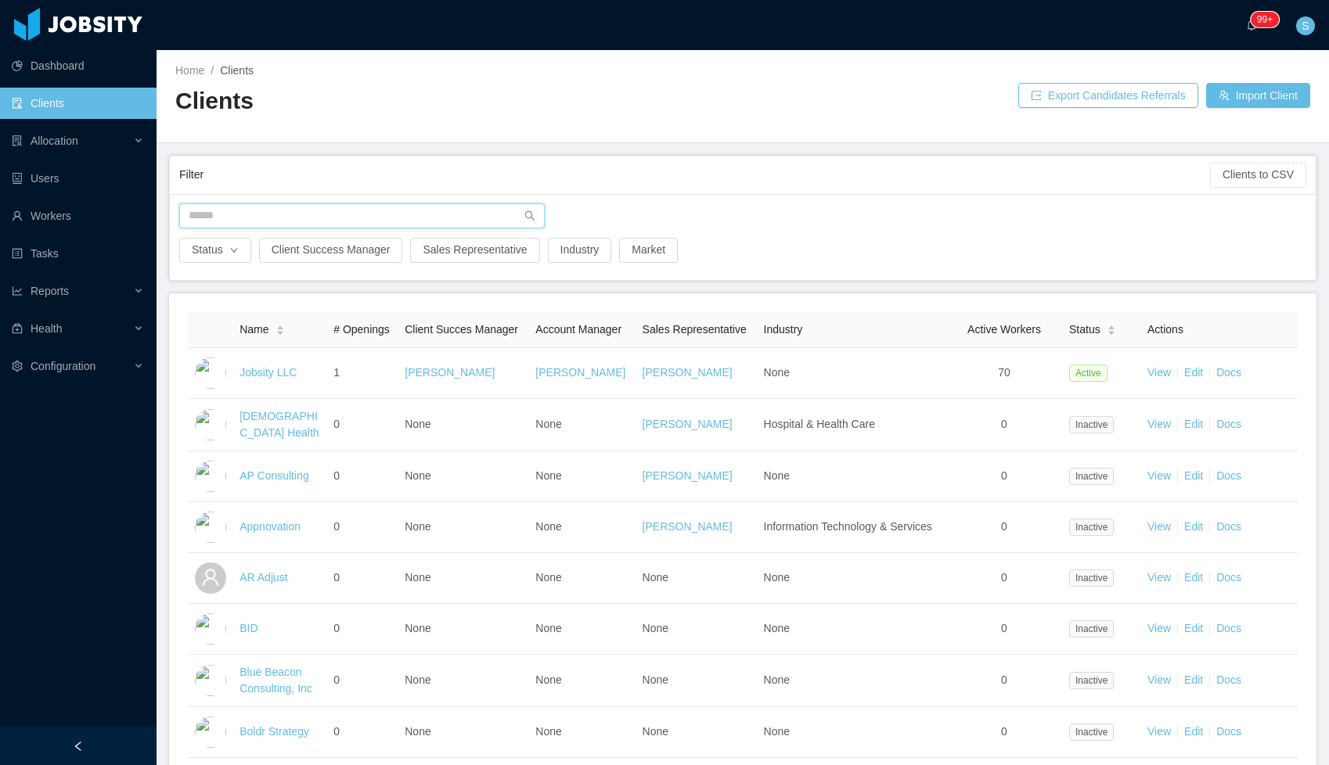
click at [412, 220] on input "text" at bounding box center [361, 215] width 365 height 25
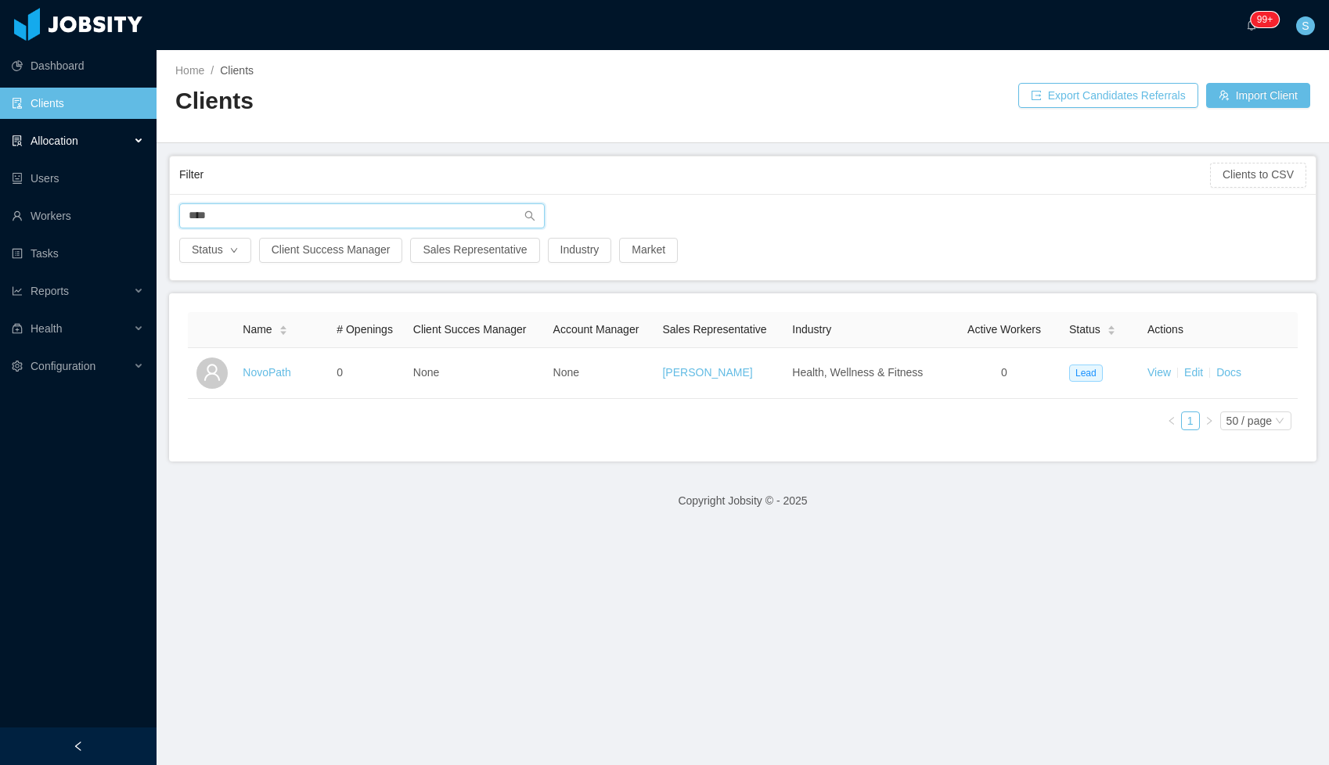
type input "****"
click at [71, 131] on div "Allocation" at bounding box center [78, 140] width 157 height 31
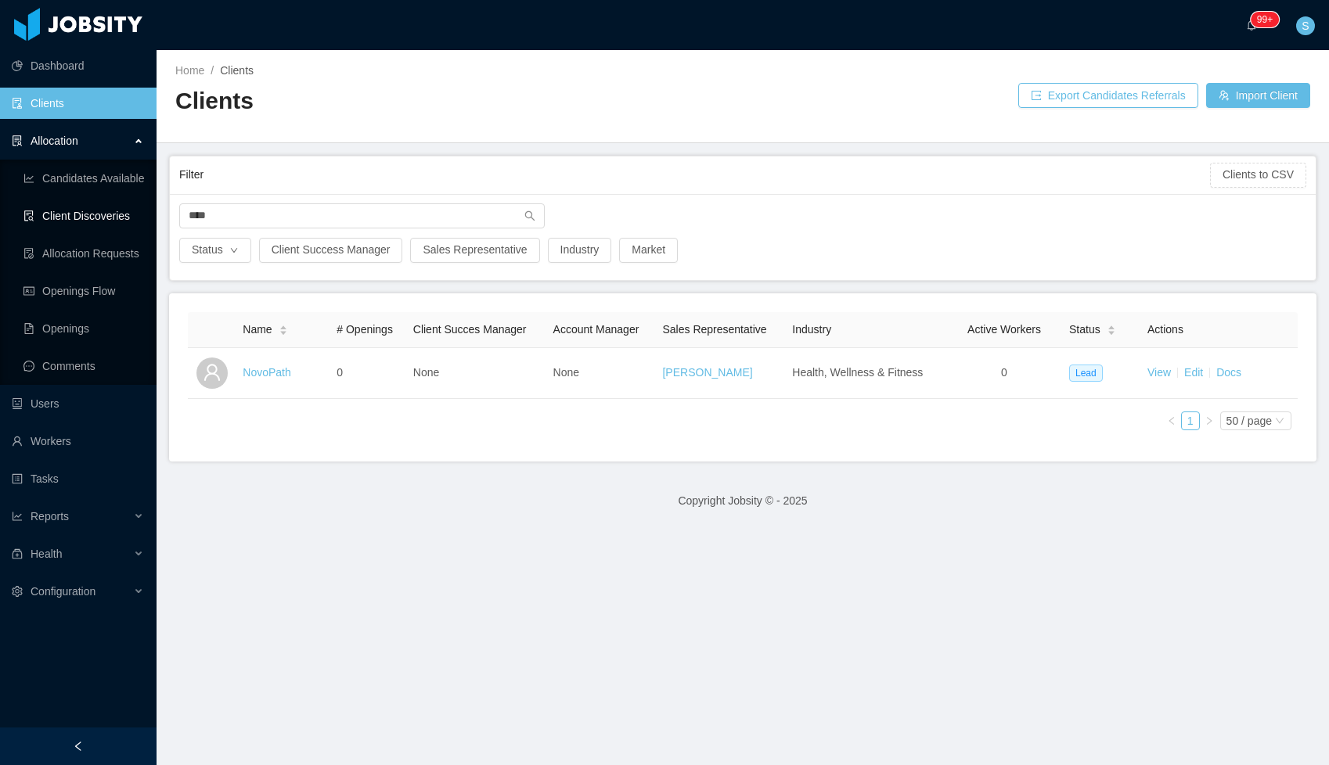
click at [99, 218] on link "Client Discoveries" at bounding box center [83, 215] width 121 height 31
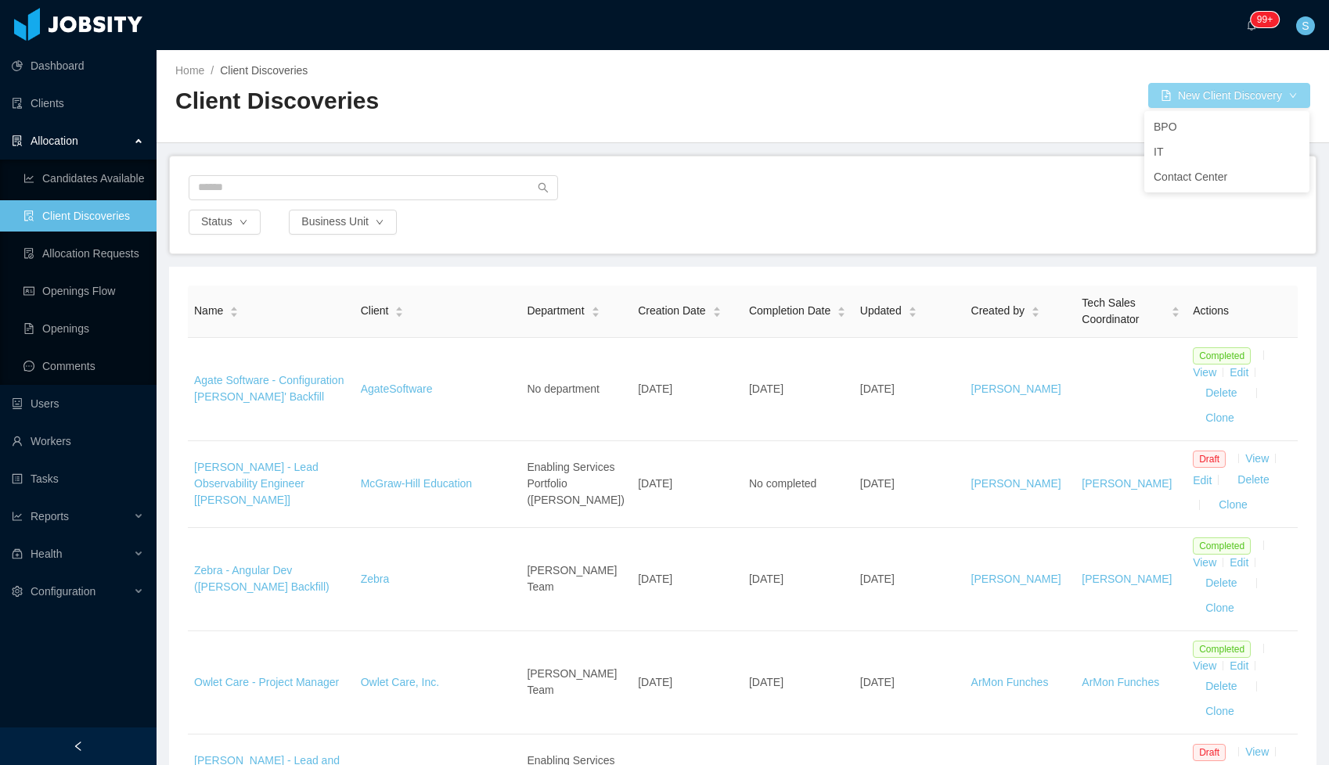
click at [1183, 103] on button "New Client Discovery" at bounding box center [1229, 95] width 162 height 25
click at [1200, 93] on button "New Client Discovery" at bounding box center [1229, 95] width 162 height 25
click at [1157, 143] on li "IT" at bounding box center [1226, 151] width 165 height 25
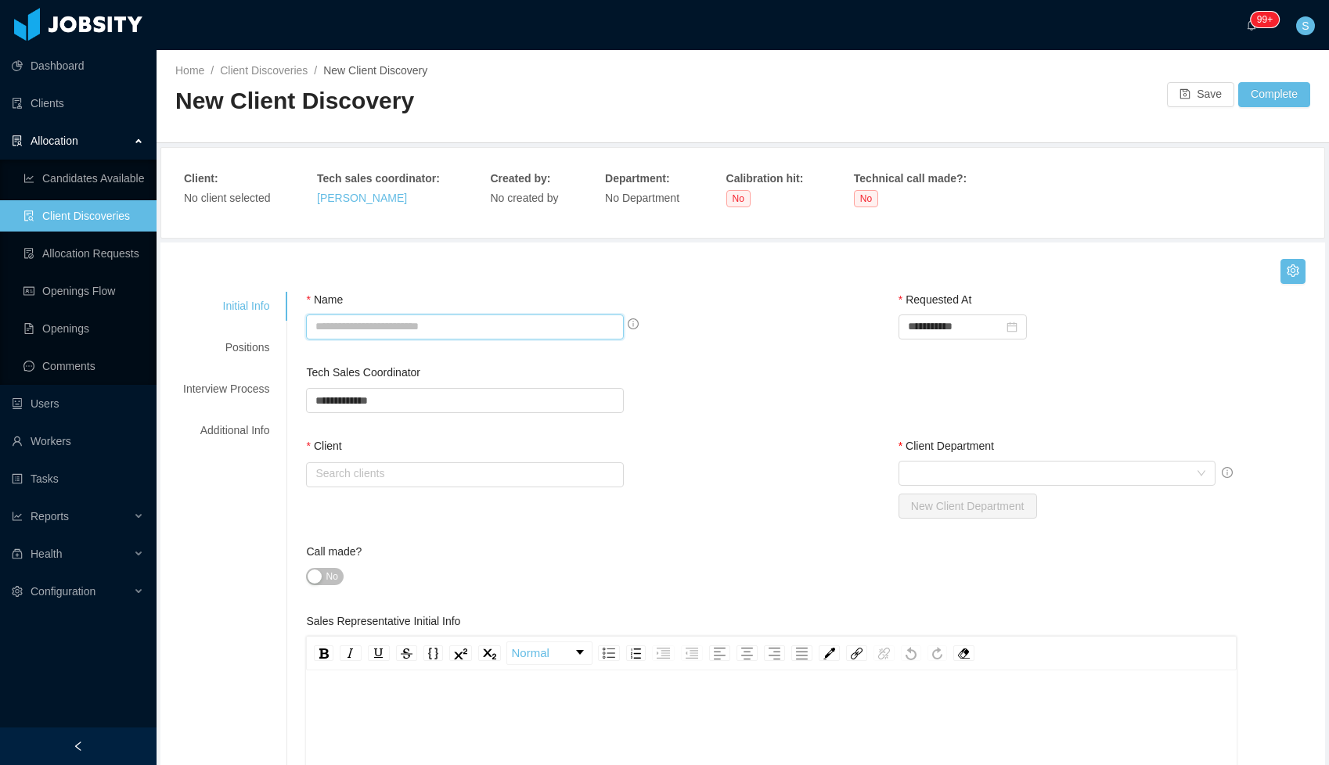
click at [448, 335] on input "Name" at bounding box center [464, 327] width 317 height 25
type input "**********"
click at [383, 473] on input "text" at bounding box center [464, 475] width 317 height 25
click at [360, 502] on li "NovoPath" at bounding box center [467, 503] width 316 height 25
type input "********"
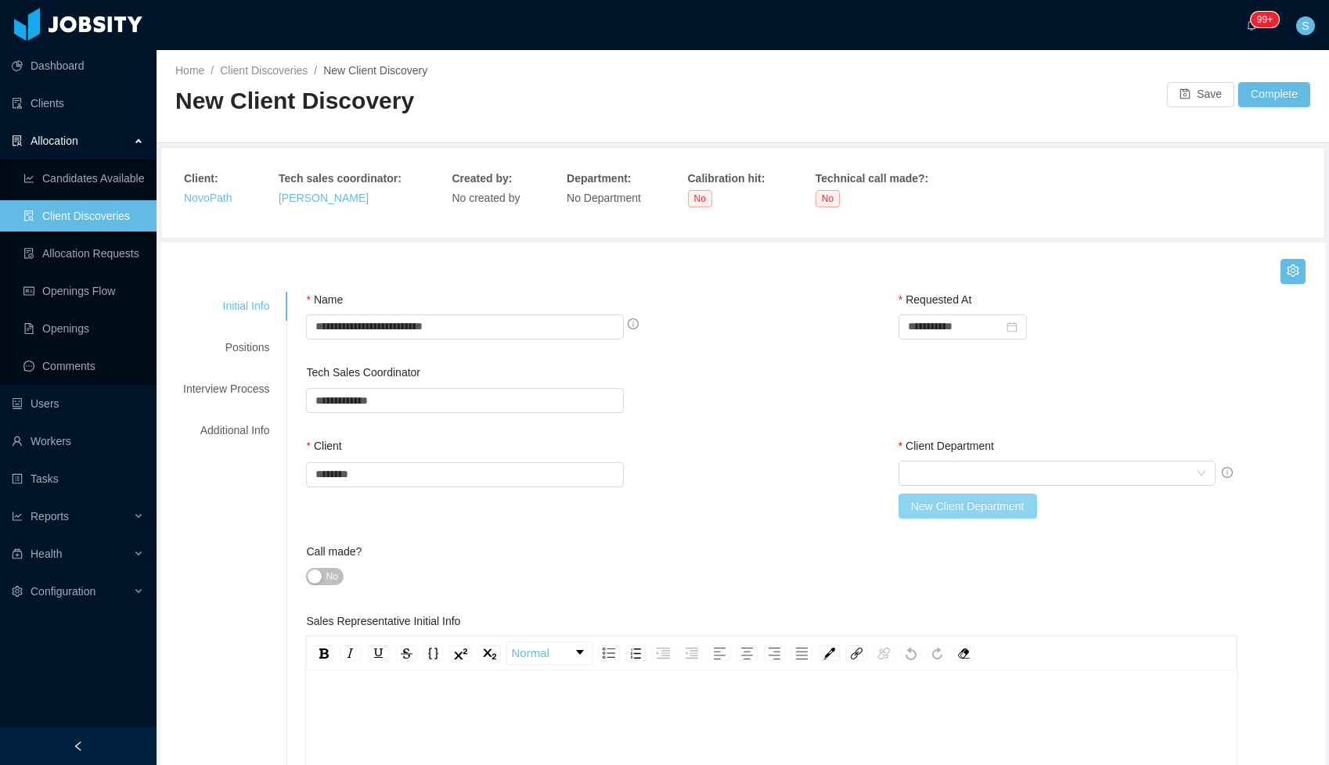
click at [912, 501] on button "New Client Department" at bounding box center [967, 506] width 139 height 25
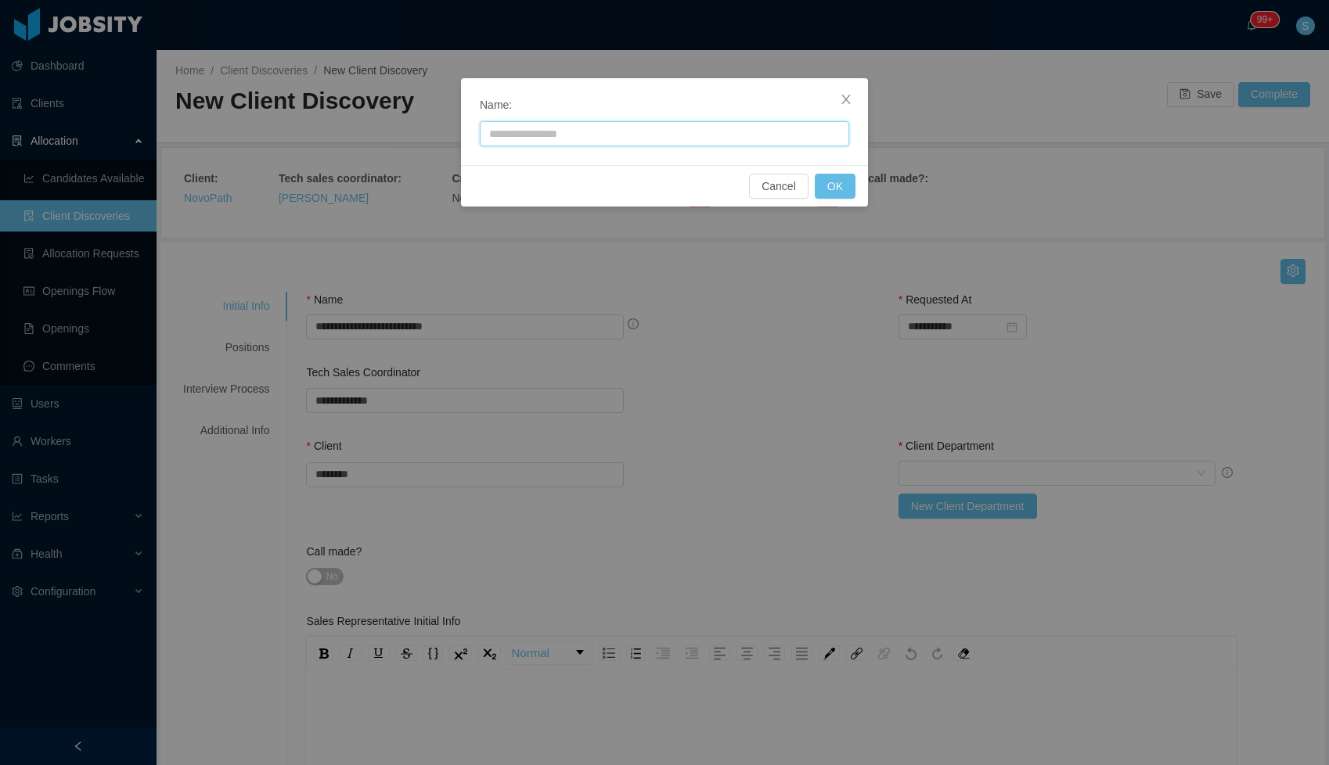
click at [582, 123] on input "text" at bounding box center [664, 133] width 369 height 25
type input "**********"
click at [826, 185] on button "OK" at bounding box center [835, 186] width 41 height 25
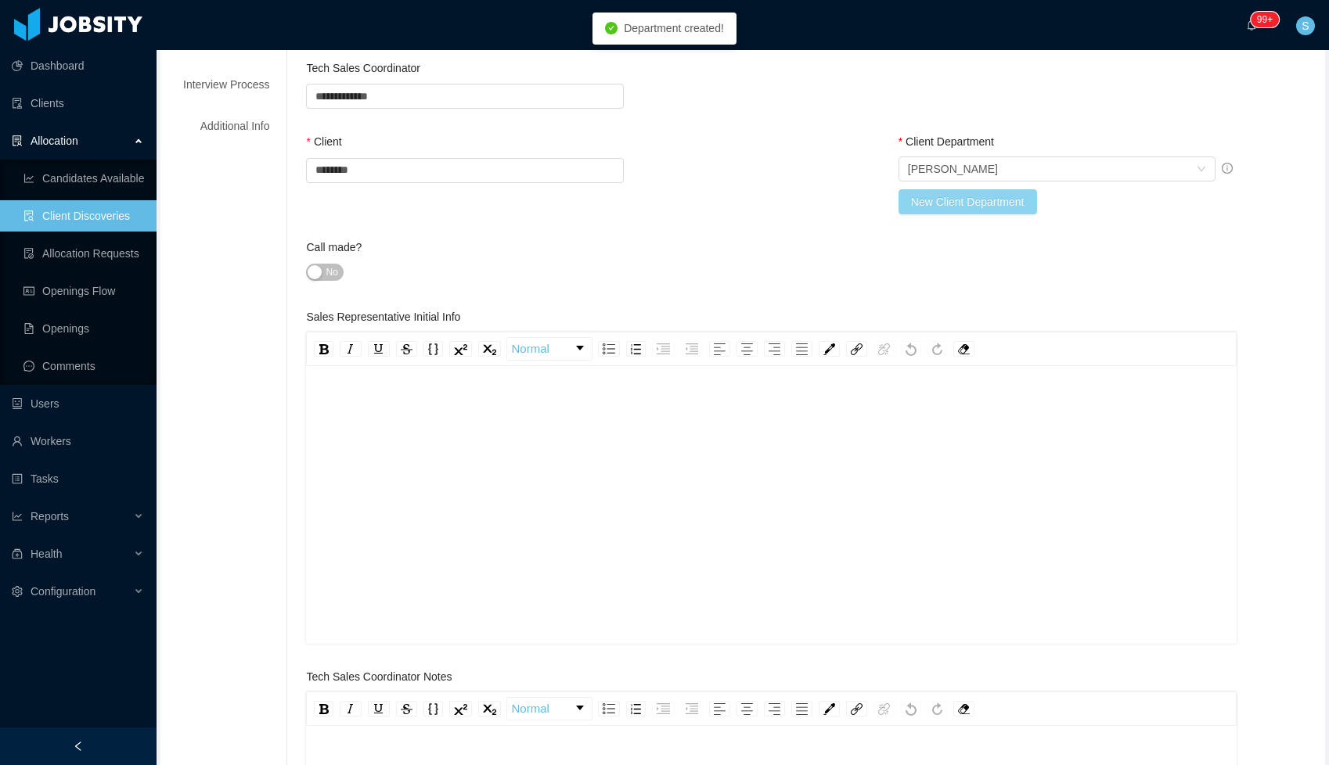
scroll to position [307, 0]
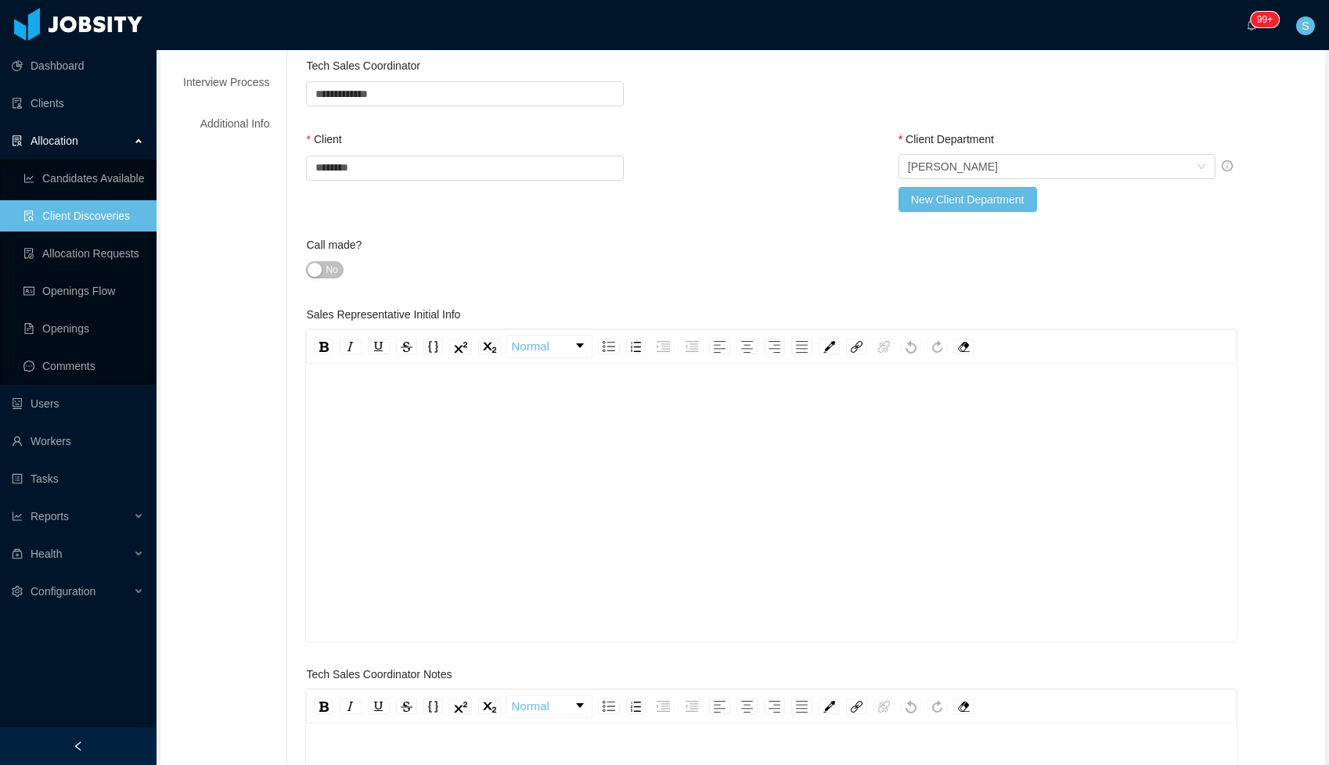
click at [434, 395] on div "rdw-editor" at bounding box center [771, 399] width 905 height 16
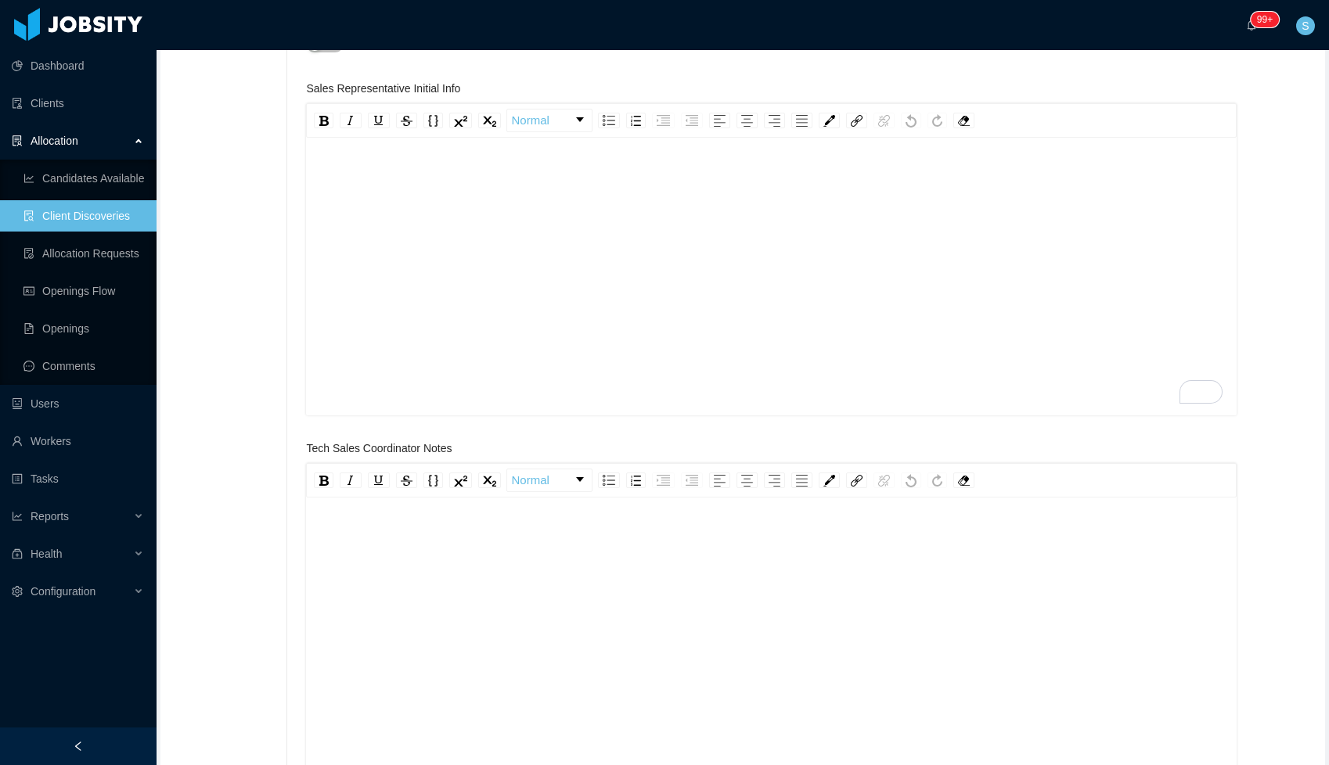
scroll to position [34, 0]
click at [446, 548] on div "To enrich screen reader interactions, please activate Accessibility in Grammarl…" at bounding box center [771, 627] width 905 height 274
click at [383, 329] on div "To enrich screen reader interactions, please activate Accessibility in Grammarl…" at bounding box center [771, 267] width 905 height 274
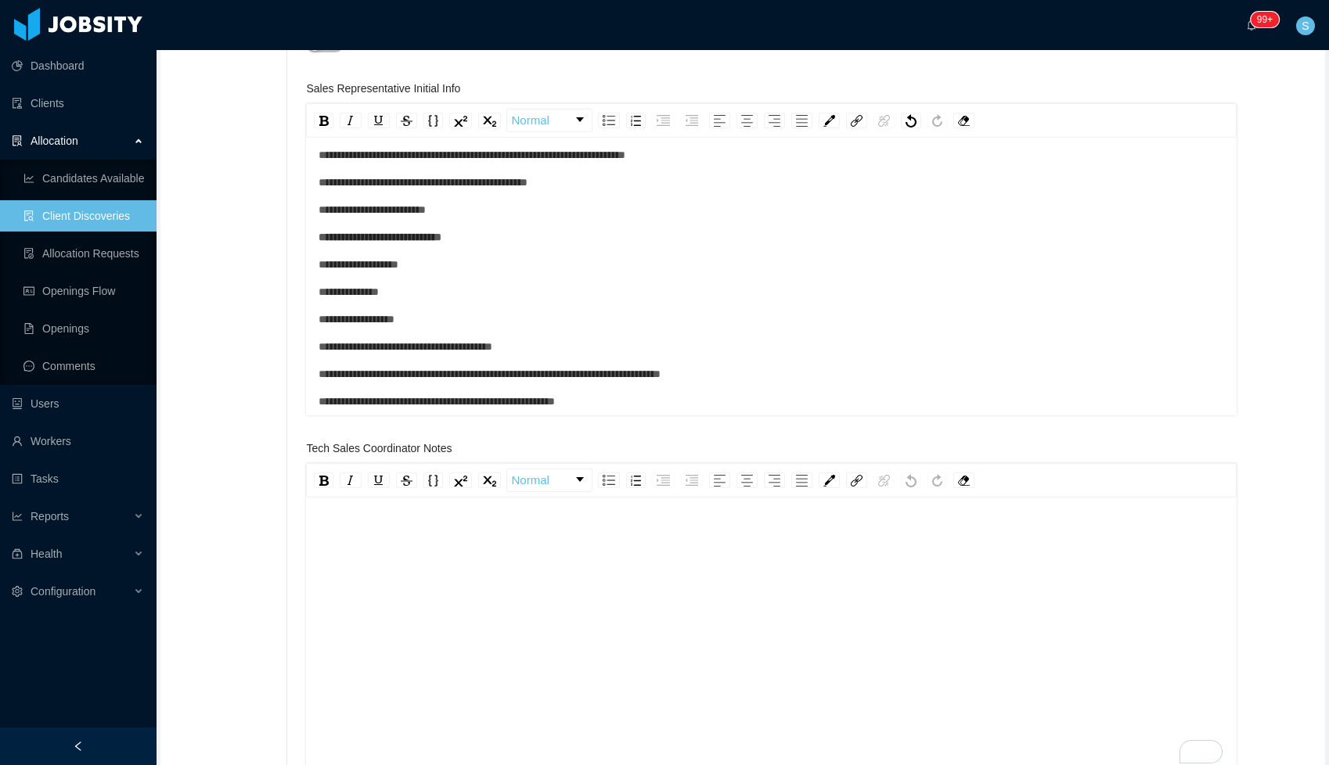
scroll to position [0, 0]
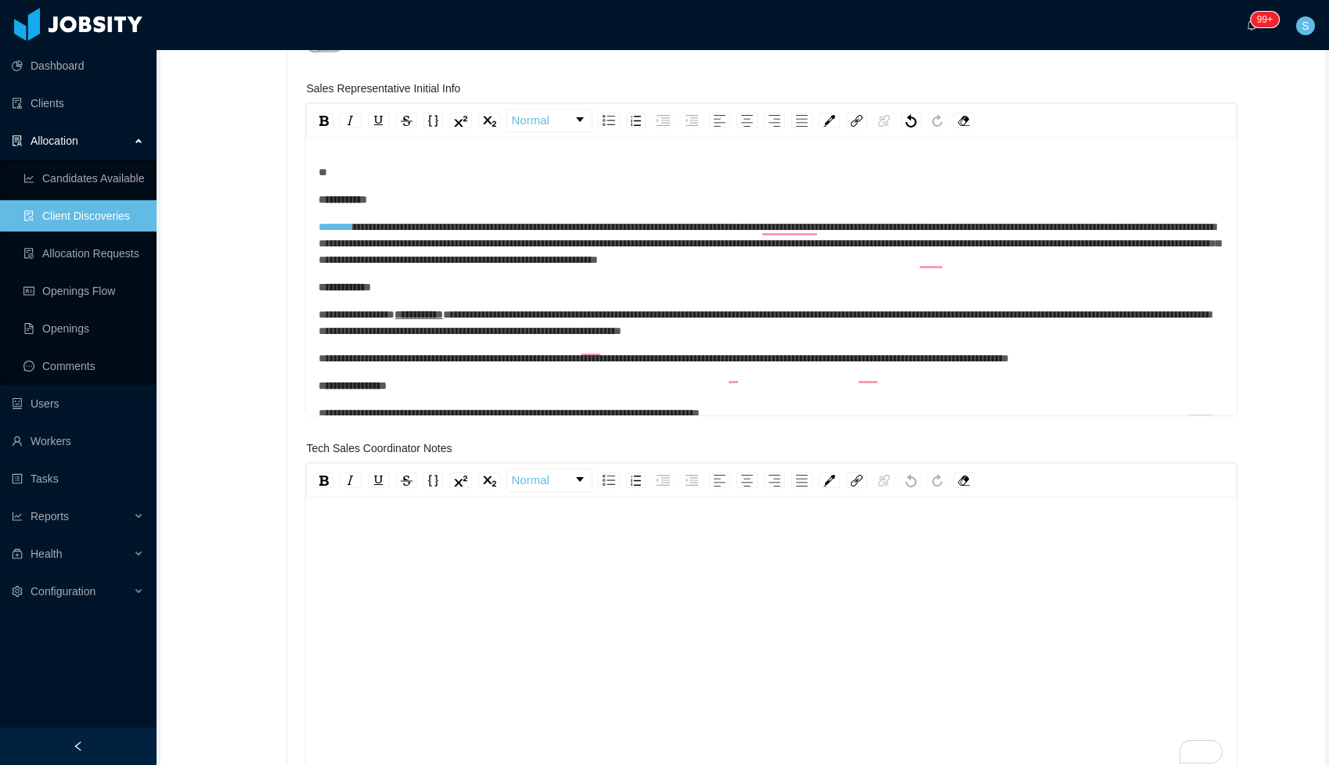
drag, startPoint x: 317, startPoint y: 167, endPoint x: 327, endPoint y: 157, distance: 14.4
click at [319, 164] on div "**********" at bounding box center [771, 279] width 930 height 274
click at [328, 165] on div "To enrich screen reader interactions, please activate Accessibility in Grammarl…" at bounding box center [771, 172] width 905 height 16
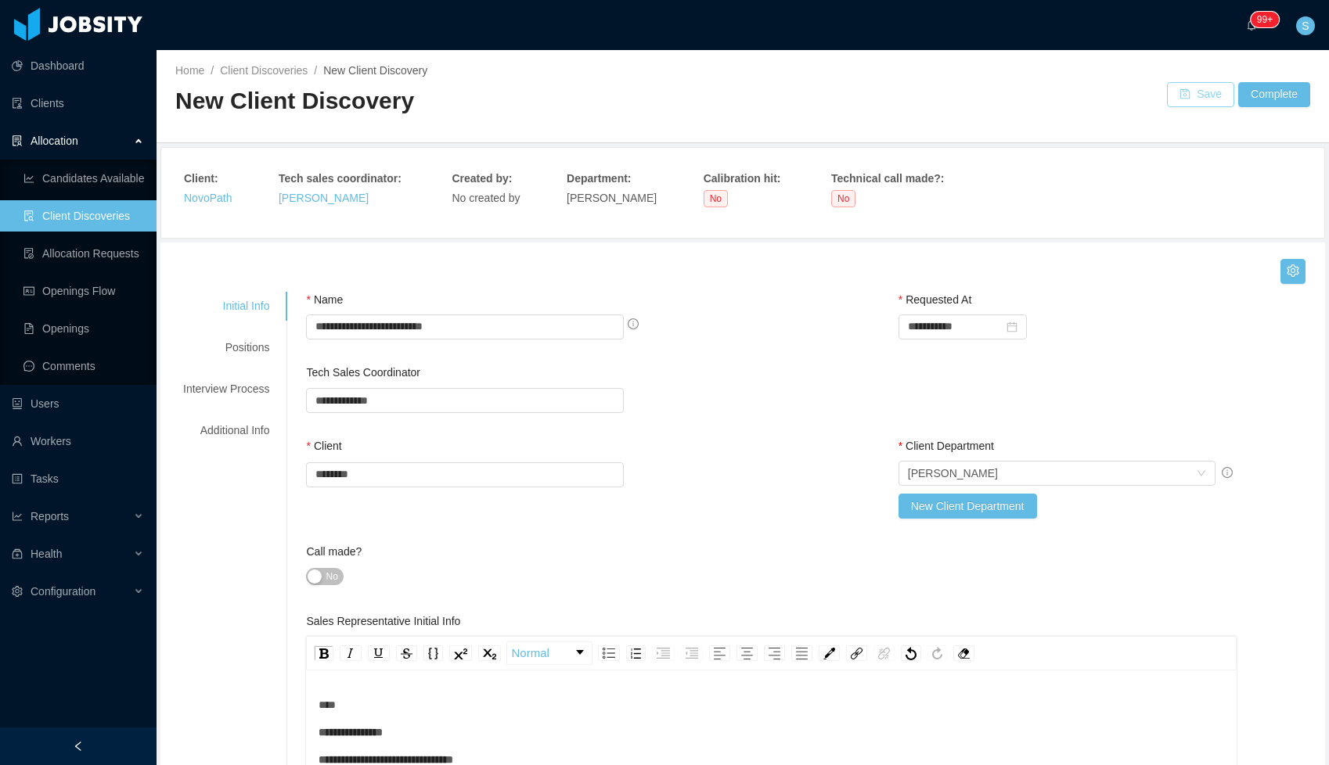
click at [1196, 98] on button "Save" at bounding box center [1200, 94] width 67 height 25
